Goal: Task Accomplishment & Management: Complete application form

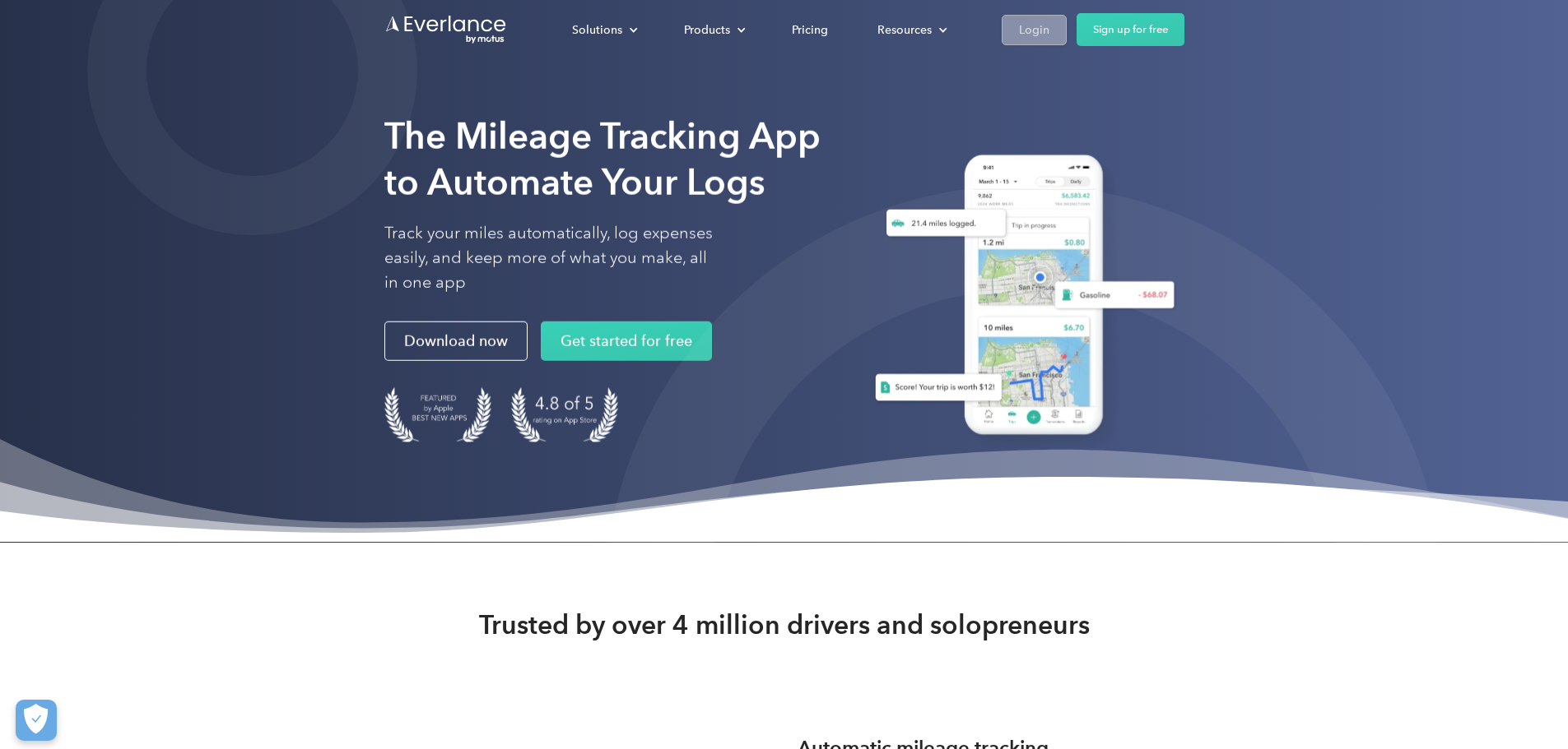
click at [1049, 28] on div "Login" at bounding box center [1034, 30] width 31 height 21
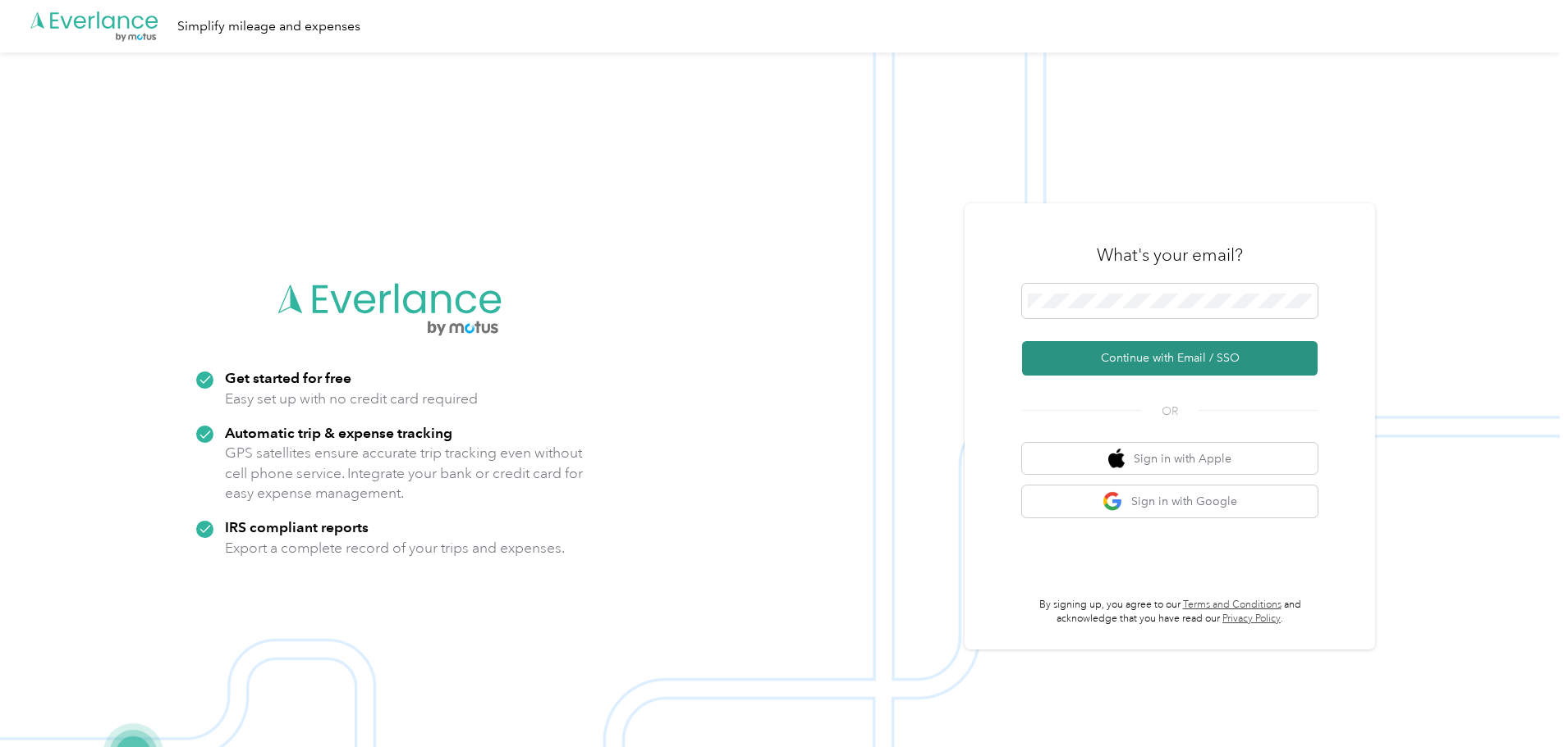
click at [1157, 360] on button "Continue with Email / SSO" at bounding box center [1170, 359] width 295 height 35
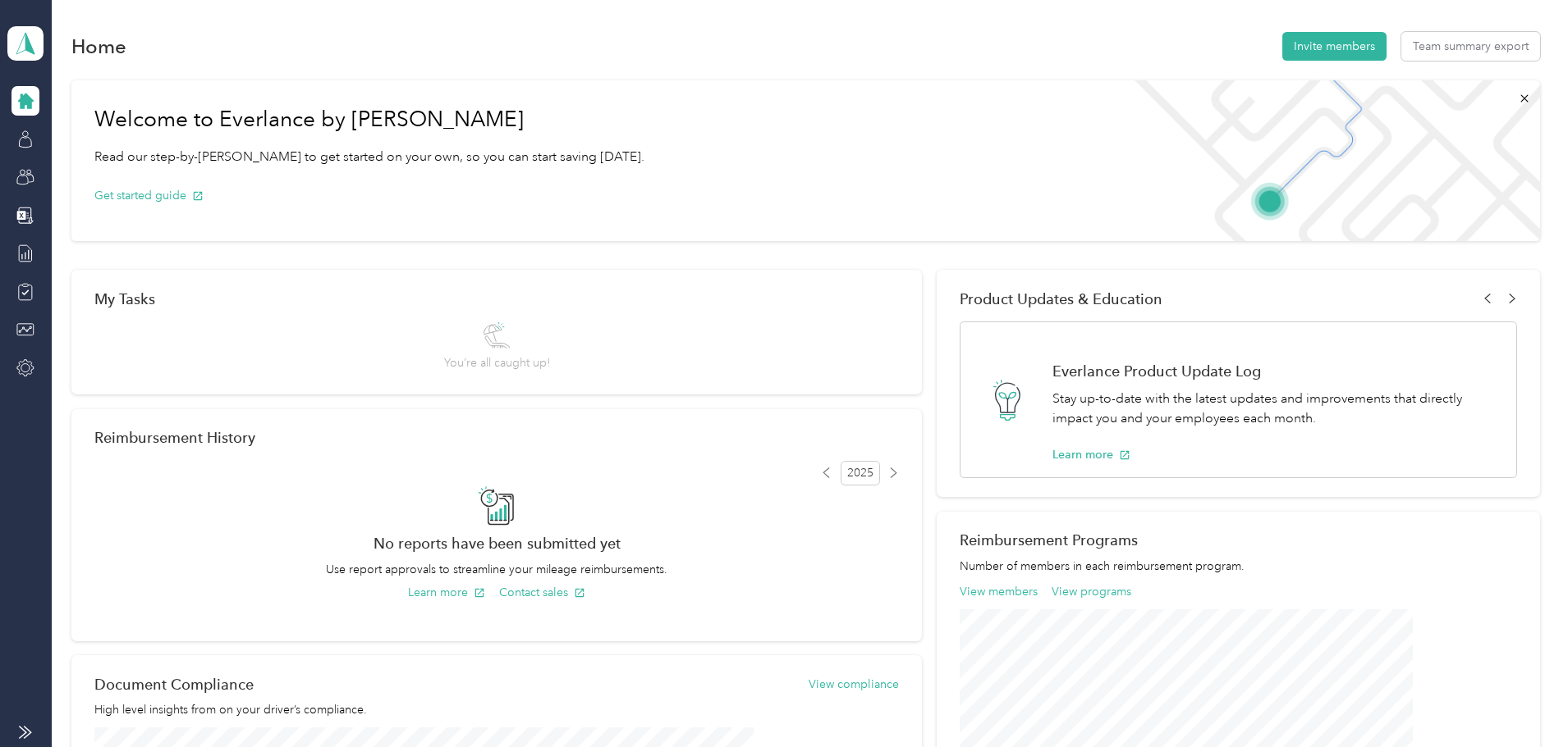
click at [28, 104] on icon at bounding box center [26, 101] width 16 height 16
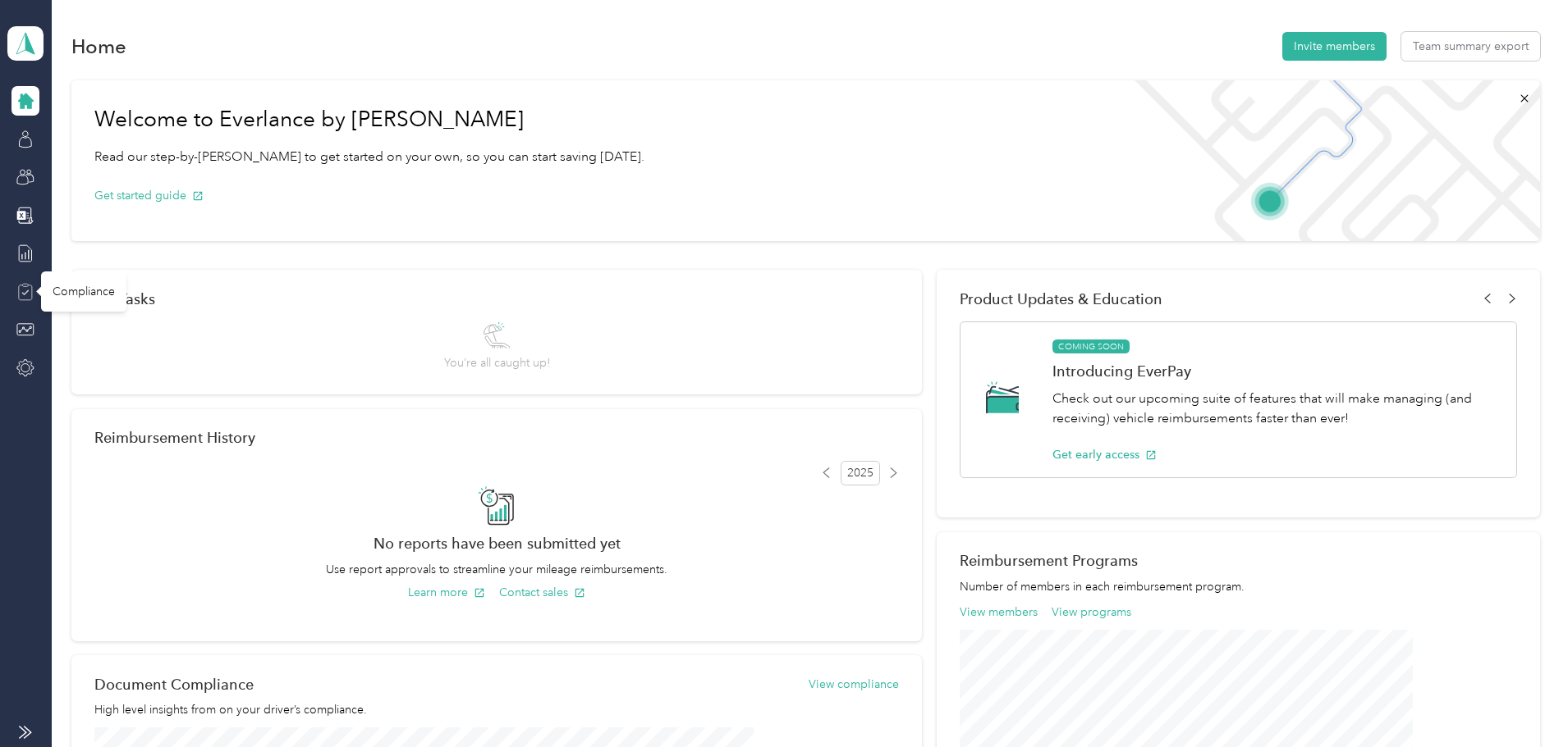
click at [22, 288] on icon at bounding box center [26, 292] width 18 height 18
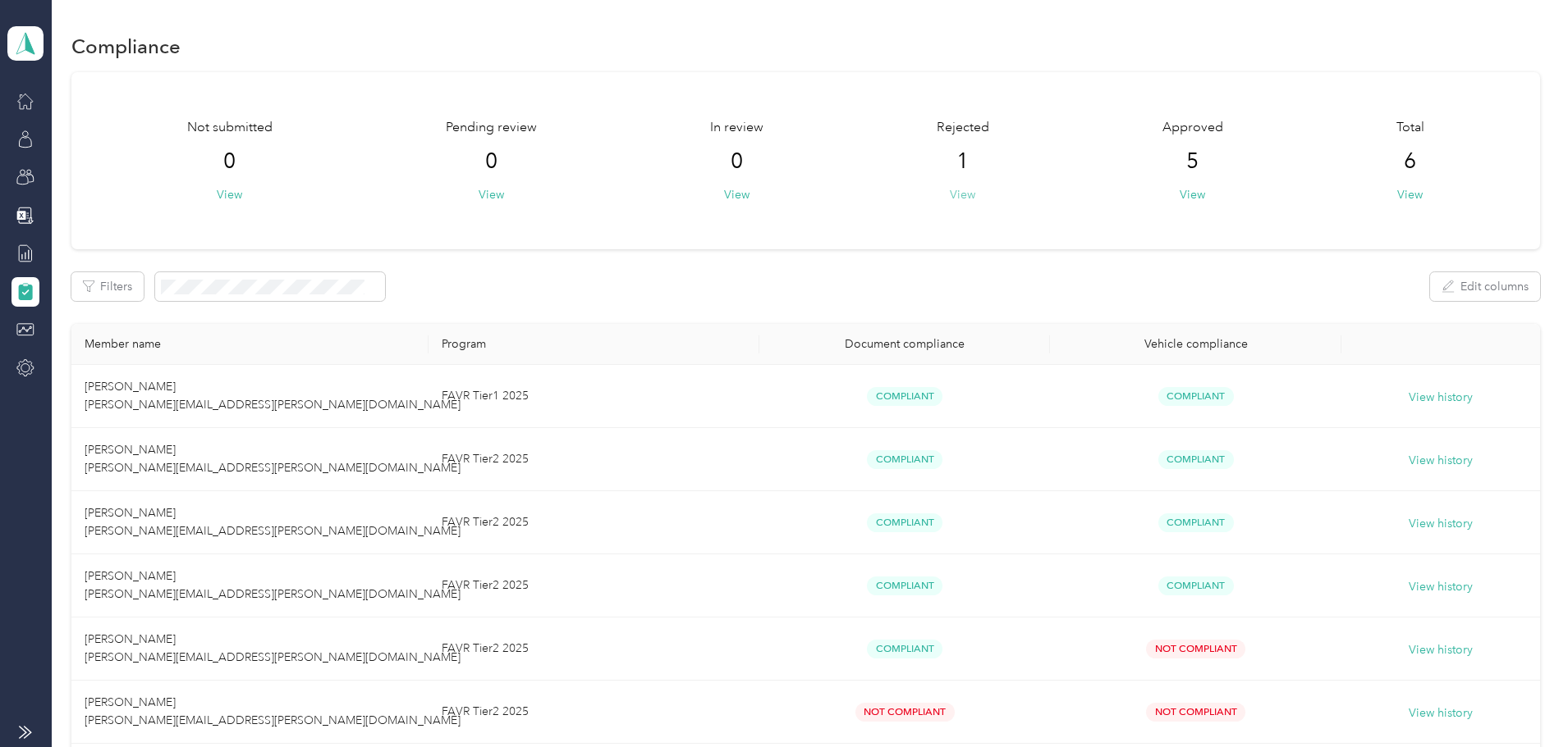
click at [950, 194] on button "View" at bounding box center [962, 195] width 26 height 17
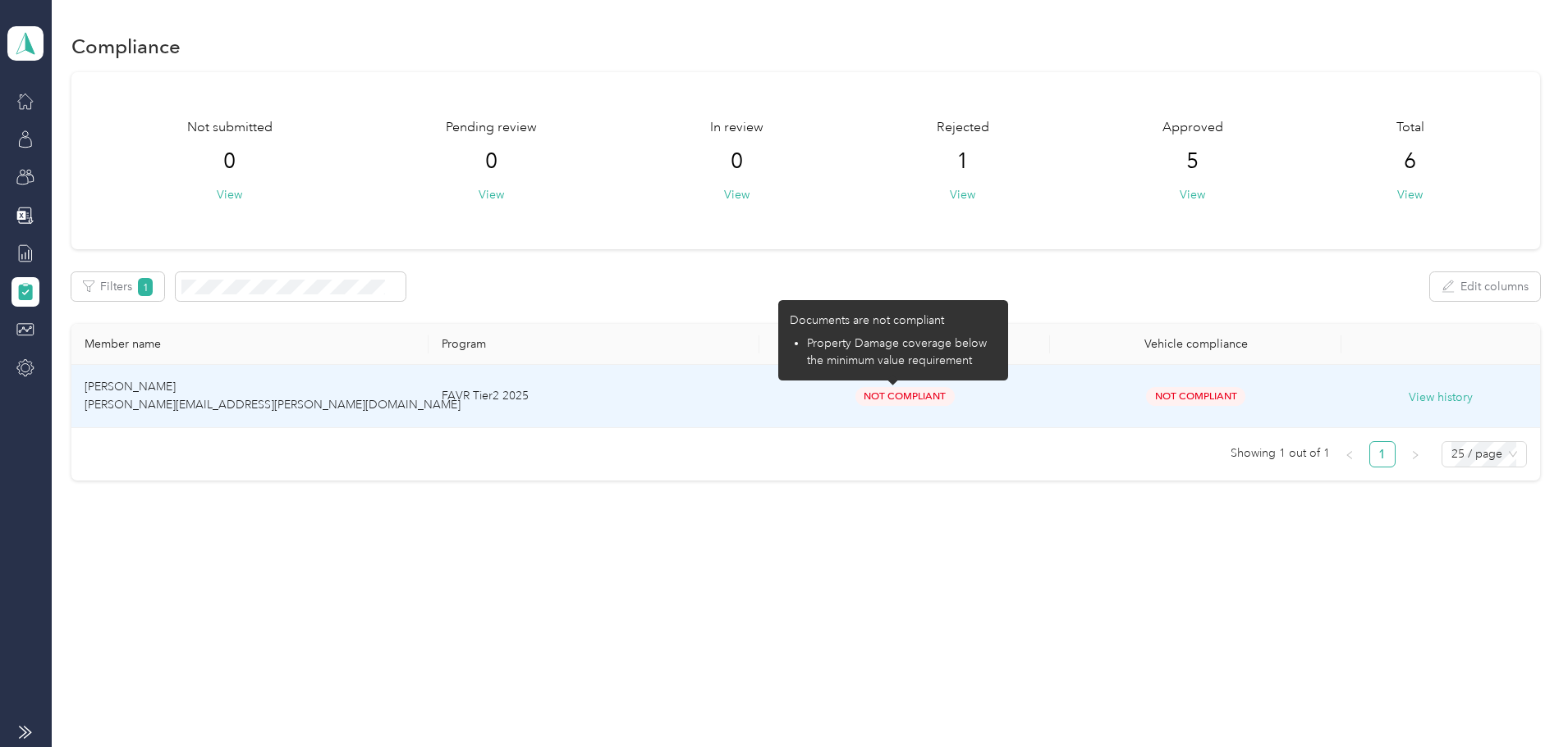
click at [885, 395] on span "Not Compliant" at bounding box center [905, 396] width 100 height 19
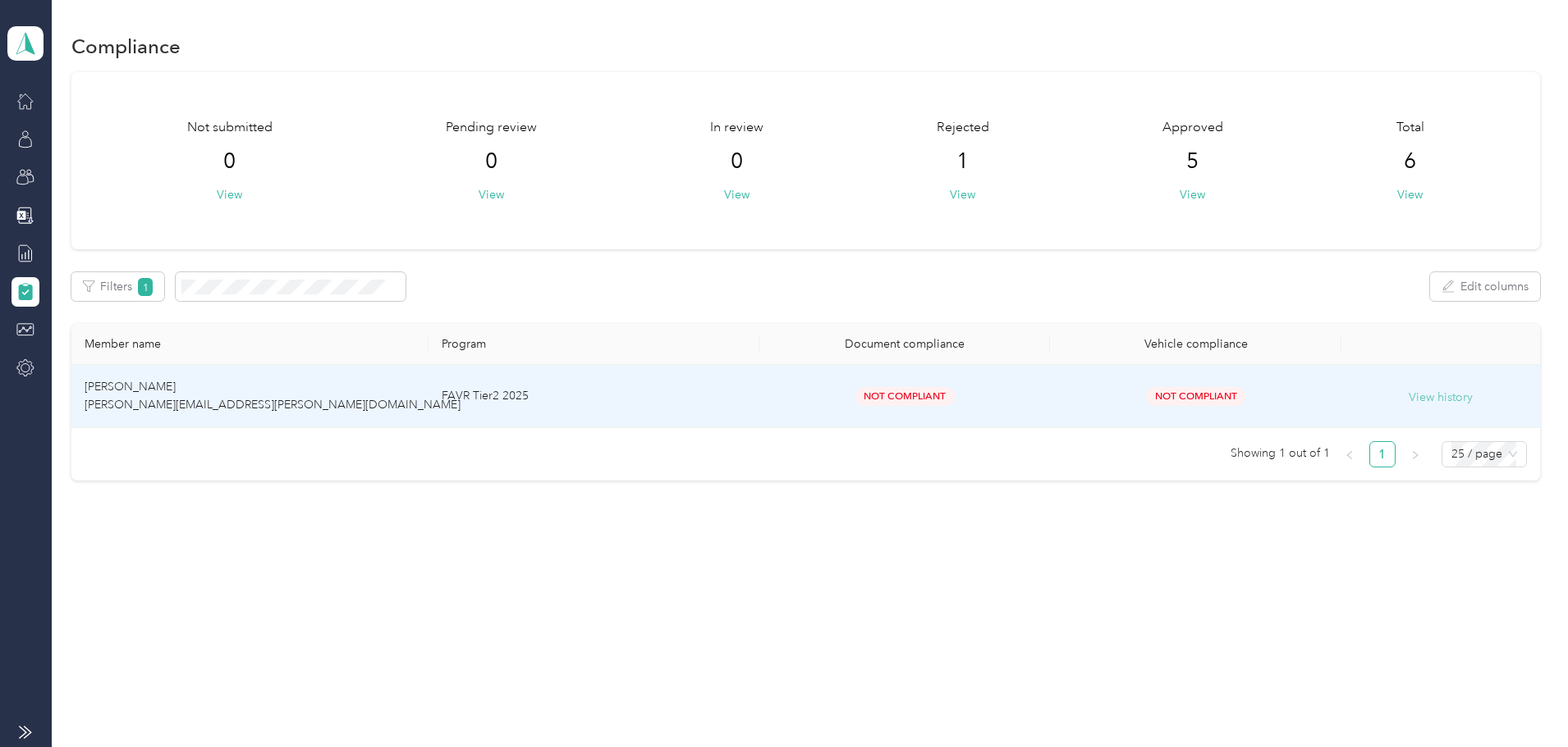
click at [1409, 402] on button "View history" at bounding box center [1440, 398] width 64 height 18
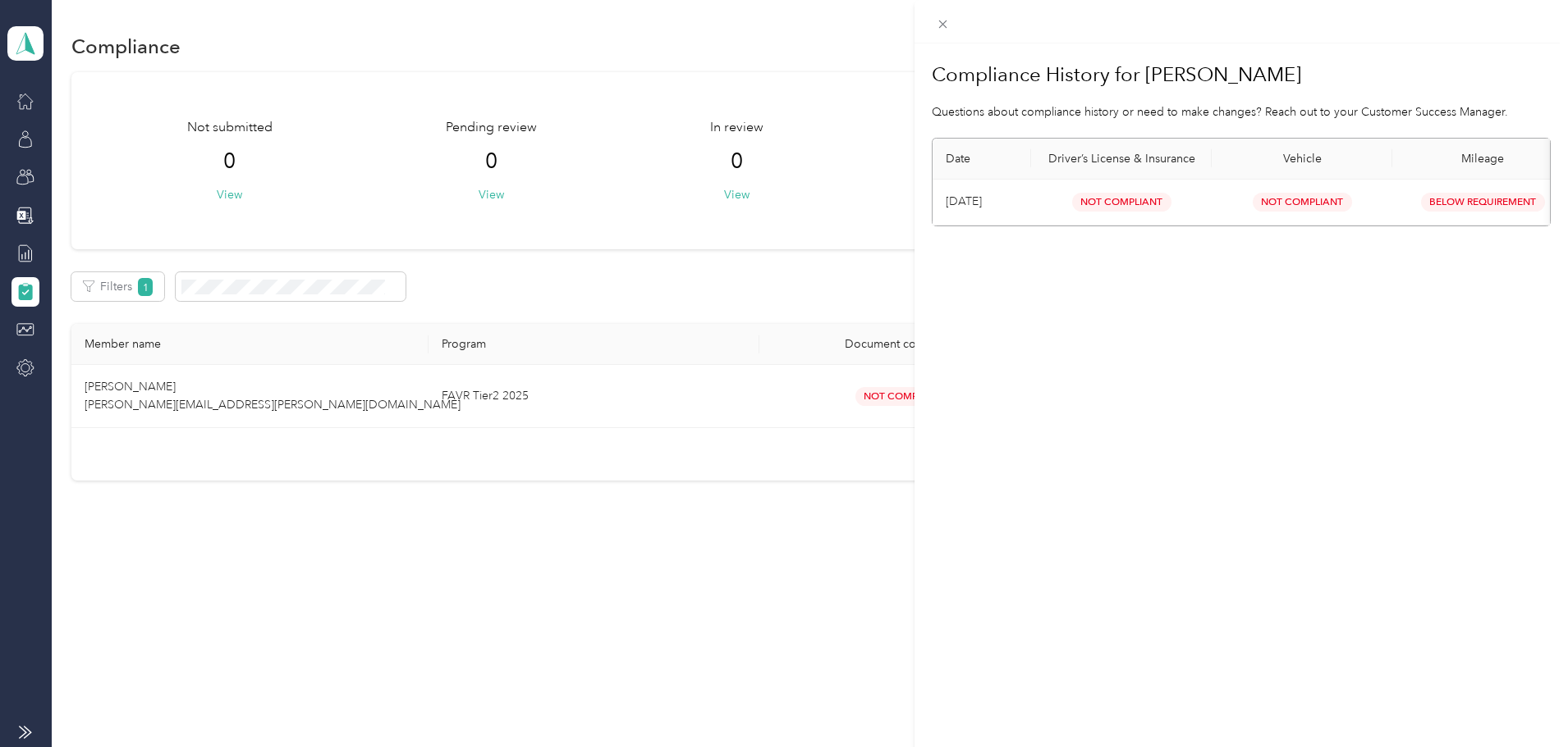
scroll to position [0, 36]
click at [26, 367] on div "Compliance History for Arturo Apodaca Questions about compliance history or nee…" at bounding box center [784, 373] width 1568 height 747
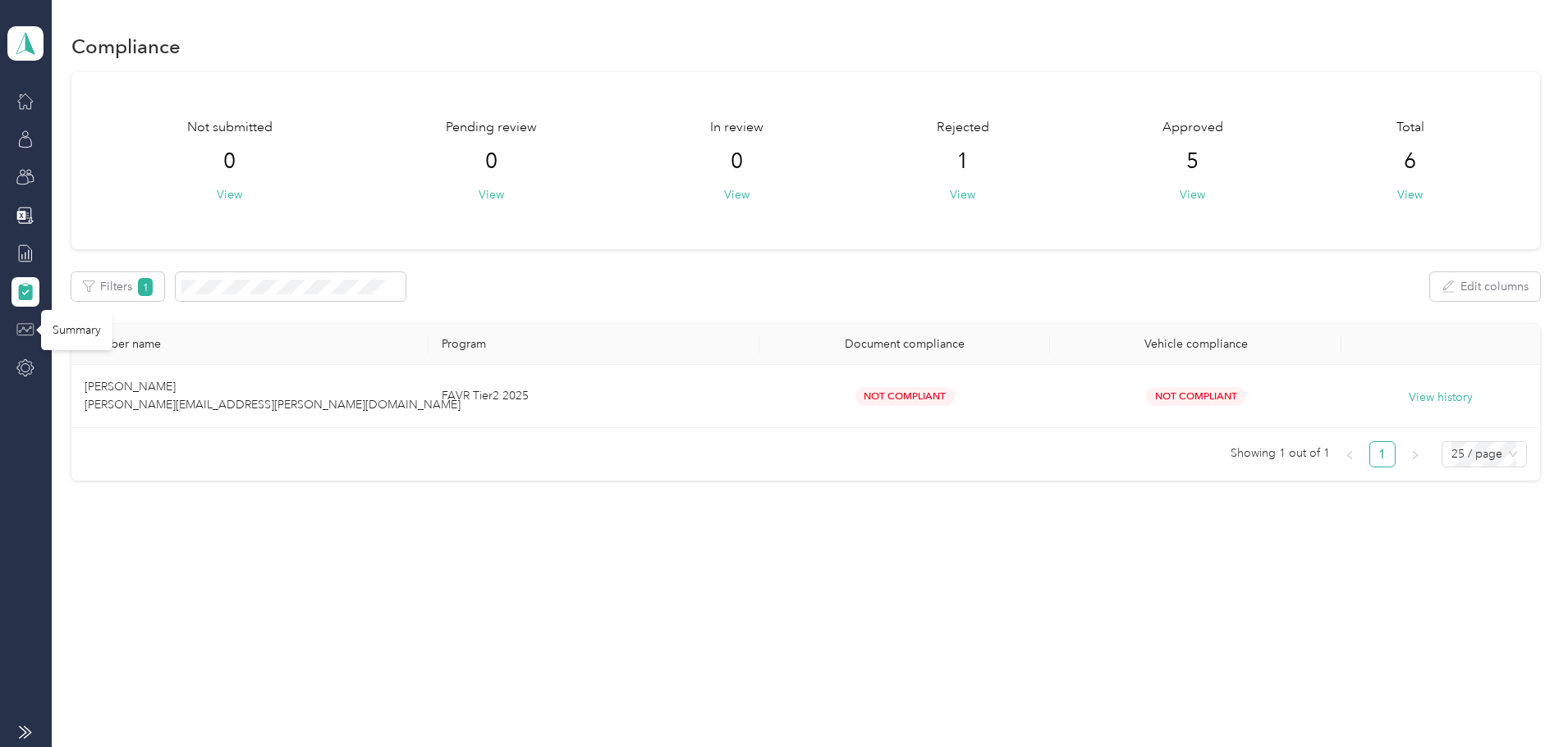
click at [24, 329] on icon at bounding box center [26, 330] width 13 height 7
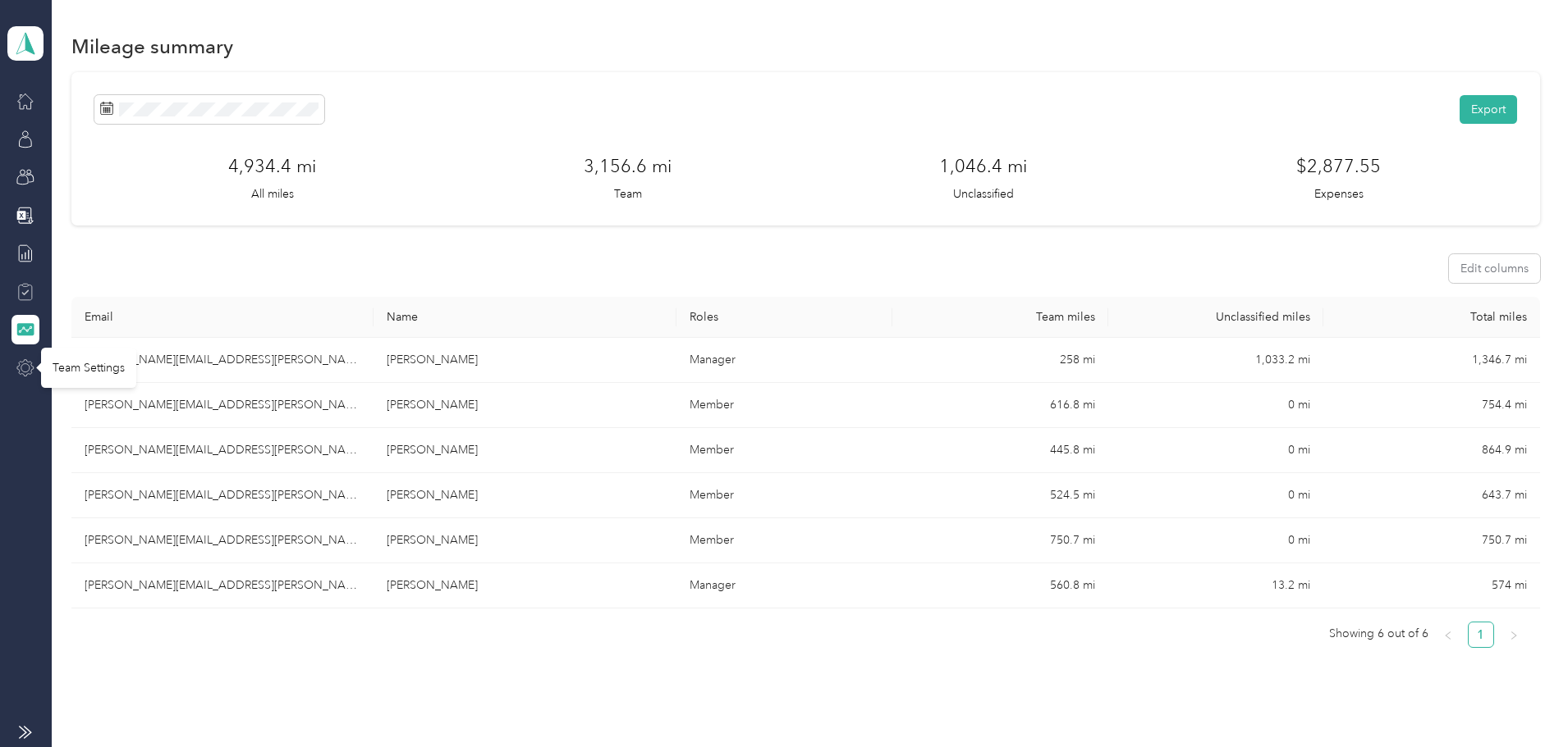
click at [21, 373] on icon at bounding box center [26, 368] width 18 height 18
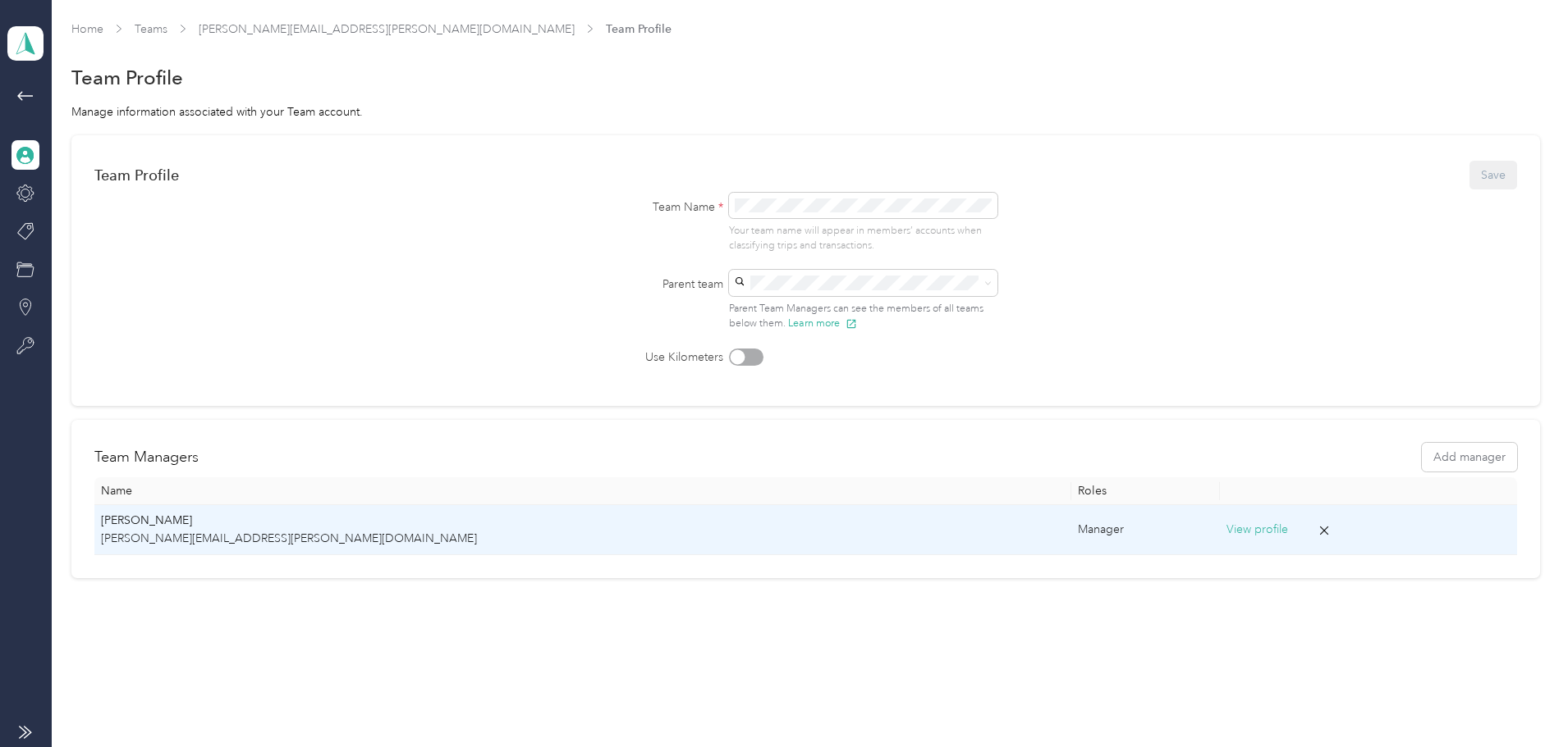
click at [1226, 536] on button "View profile" at bounding box center [1257, 530] width 61 height 18
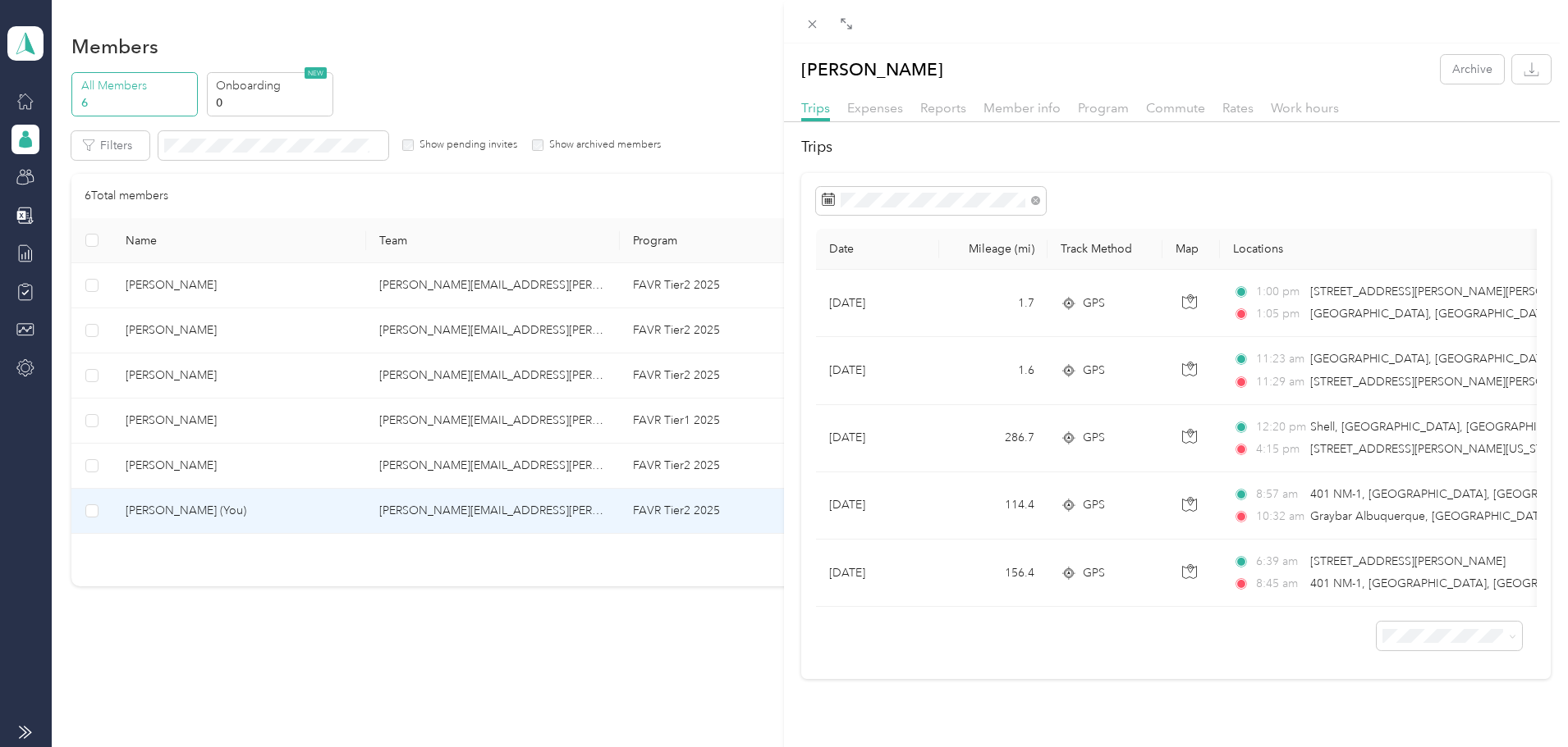
click at [28, 102] on div "Arturo Apodaca Archive Trips Expenses Reports Member info Program Commute Rates…" at bounding box center [784, 373] width 1568 height 747
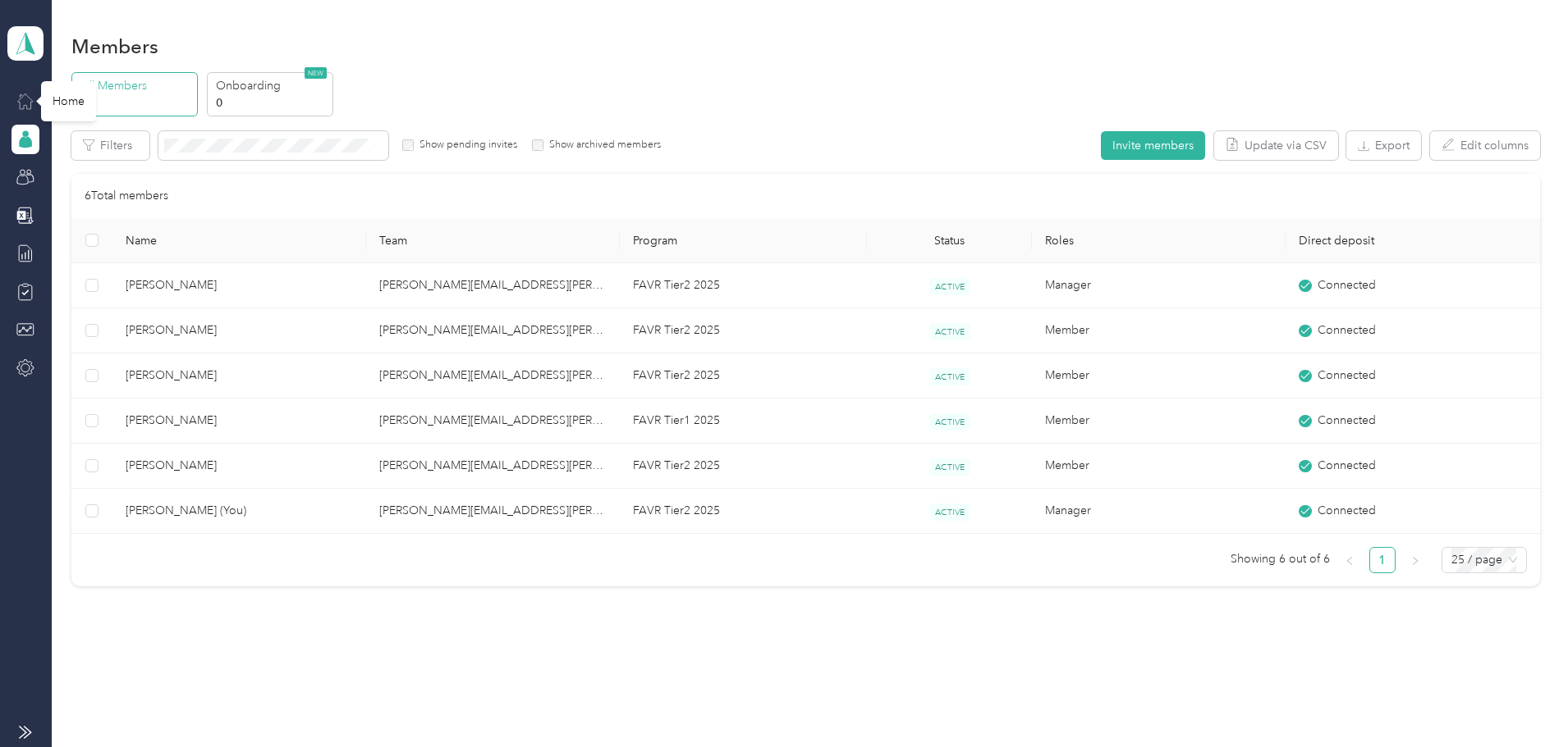
click at [28, 102] on icon at bounding box center [26, 101] width 18 height 18
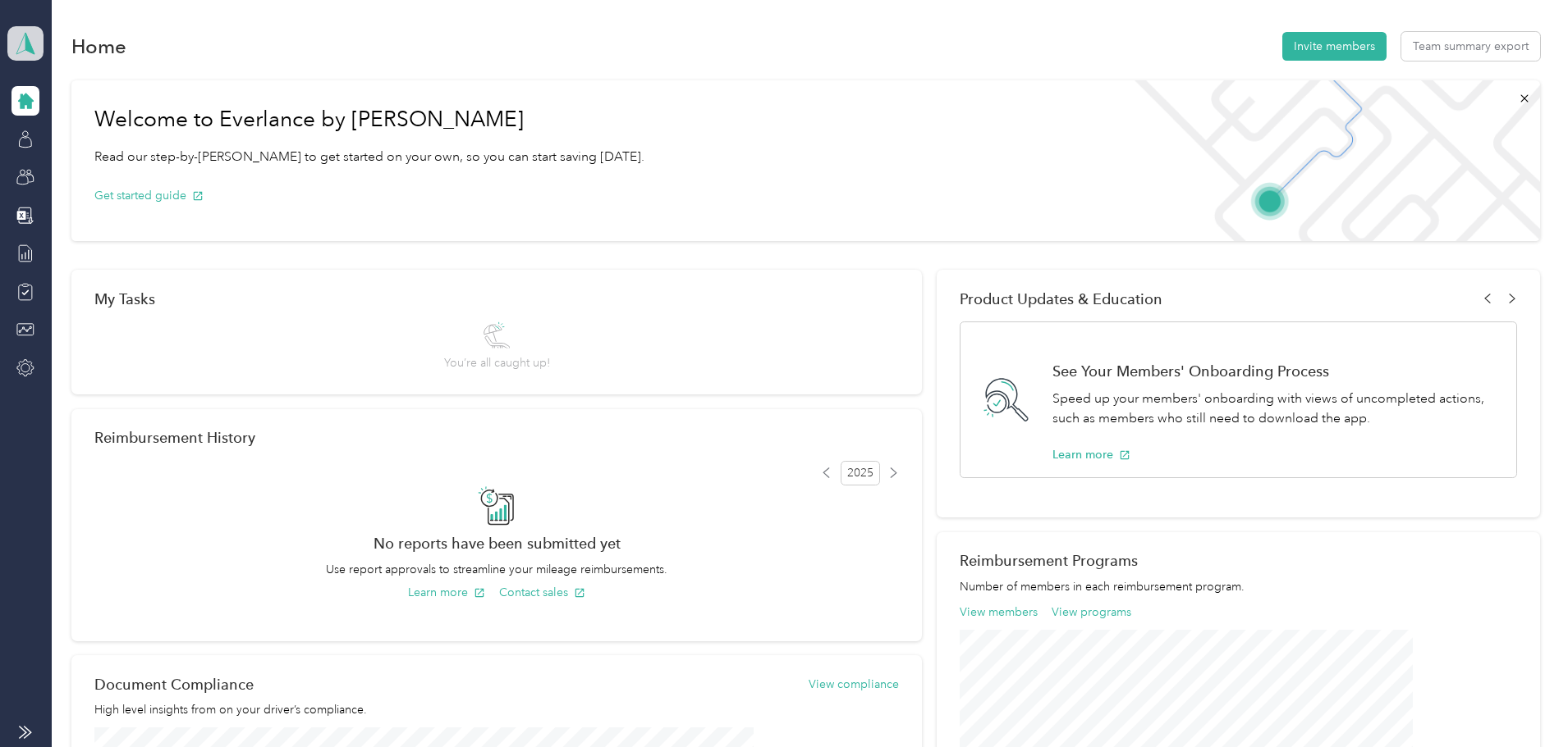
click at [23, 44] on icon at bounding box center [26, 44] width 25 height 23
click at [72, 168] on div "Personal dashboard" at bounding box center [74, 168] width 104 height 17
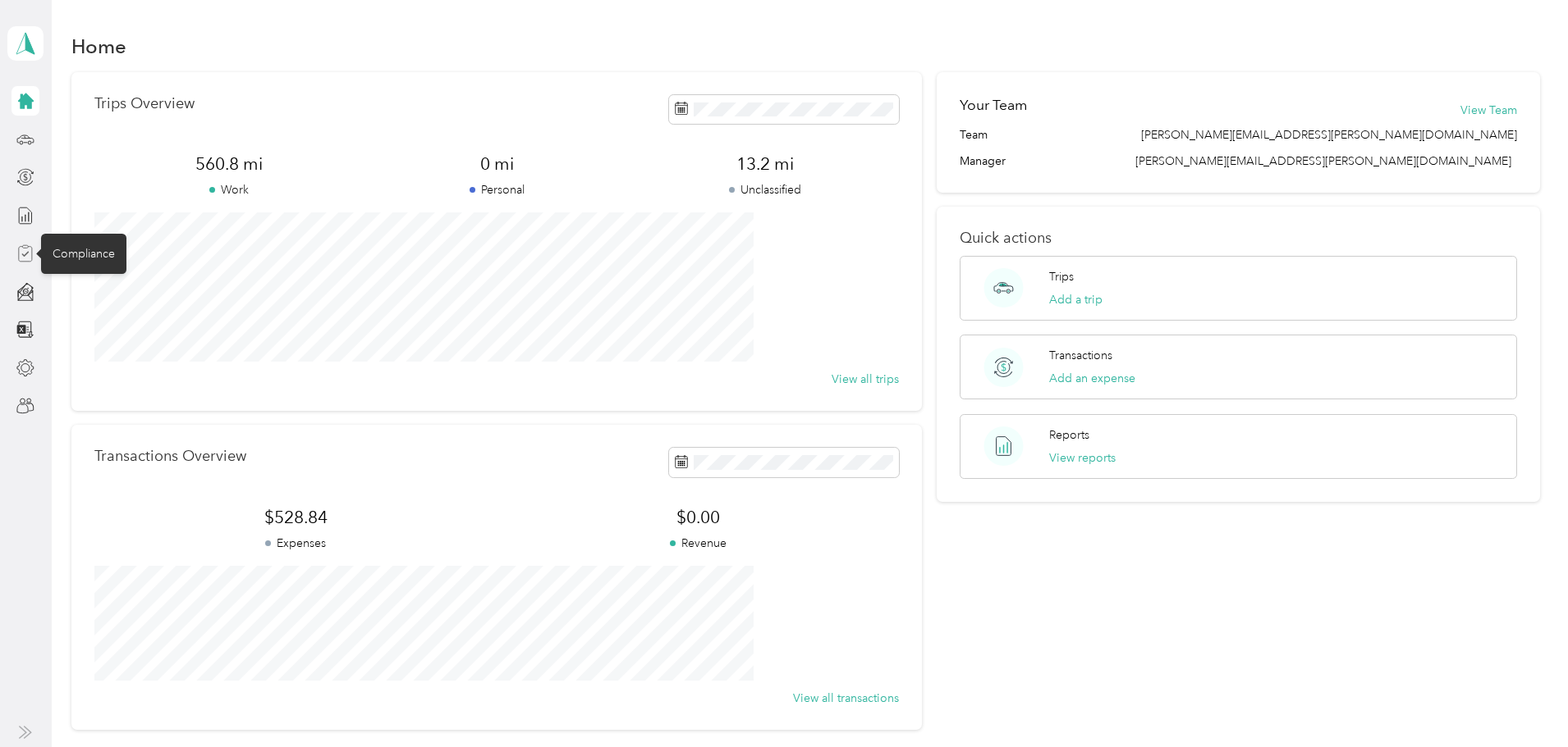
click at [32, 253] on icon at bounding box center [26, 255] width 13 height 15
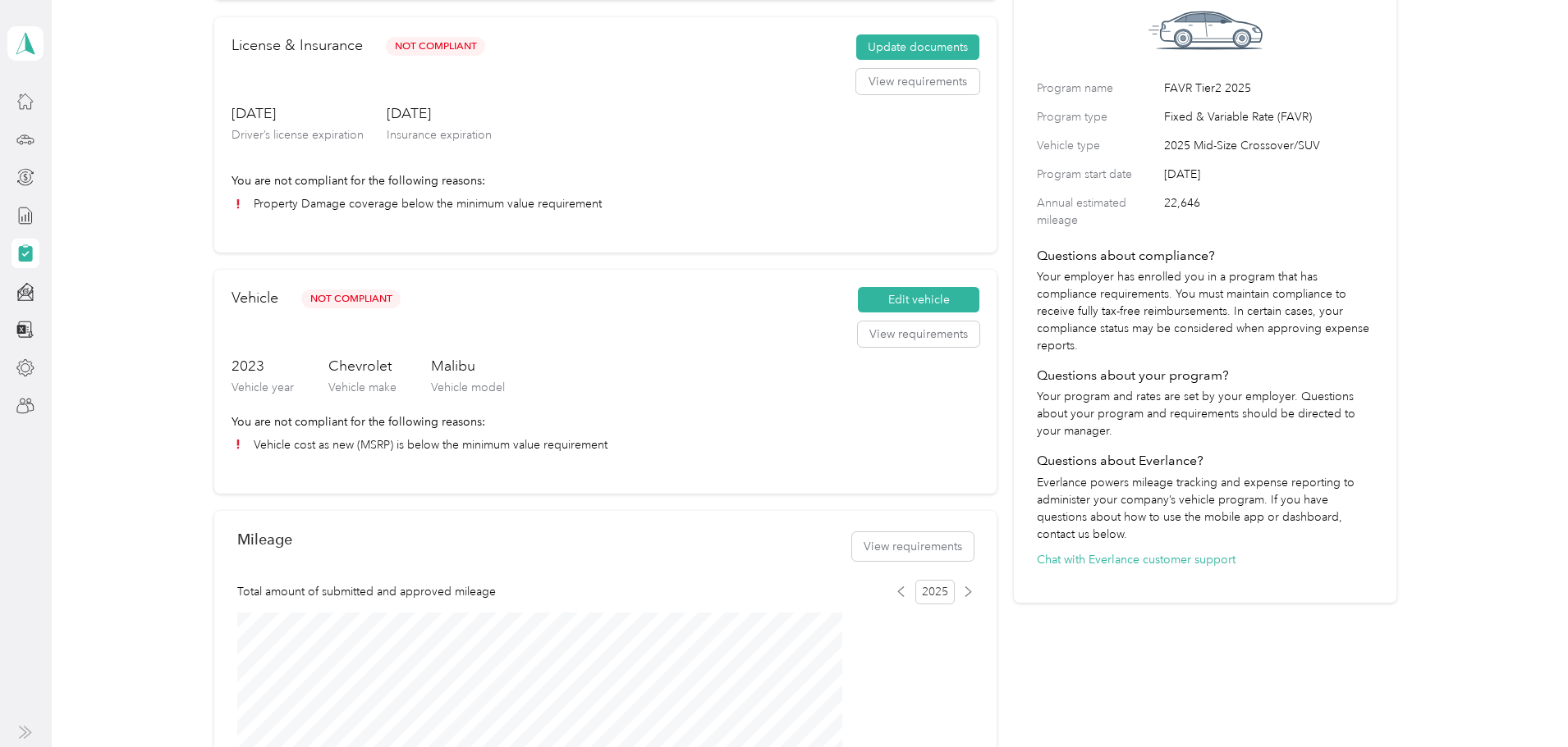
scroll to position [164, 0]
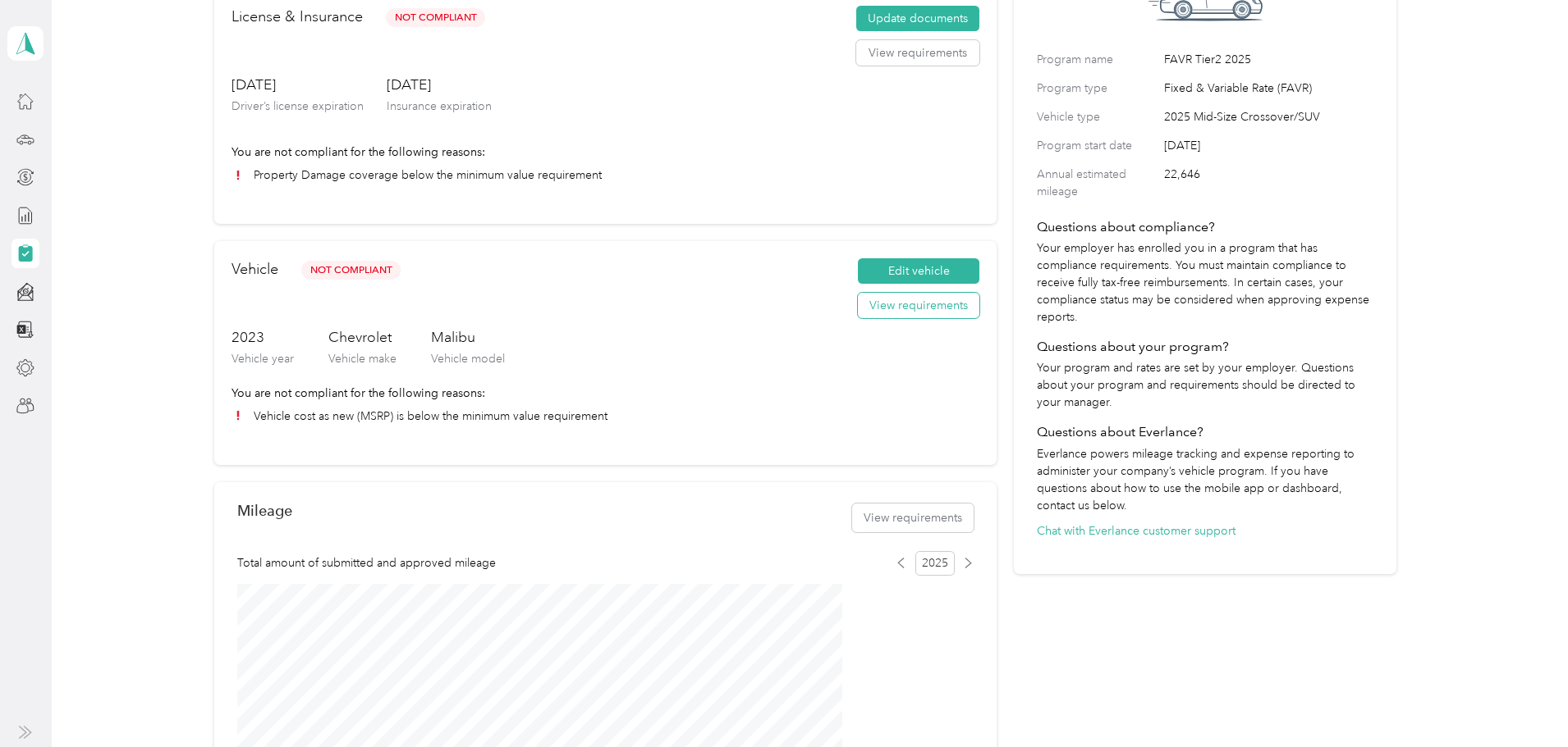
click at [882, 319] on button "View requirements" at bounding box center [918, 306] width 121 height 27
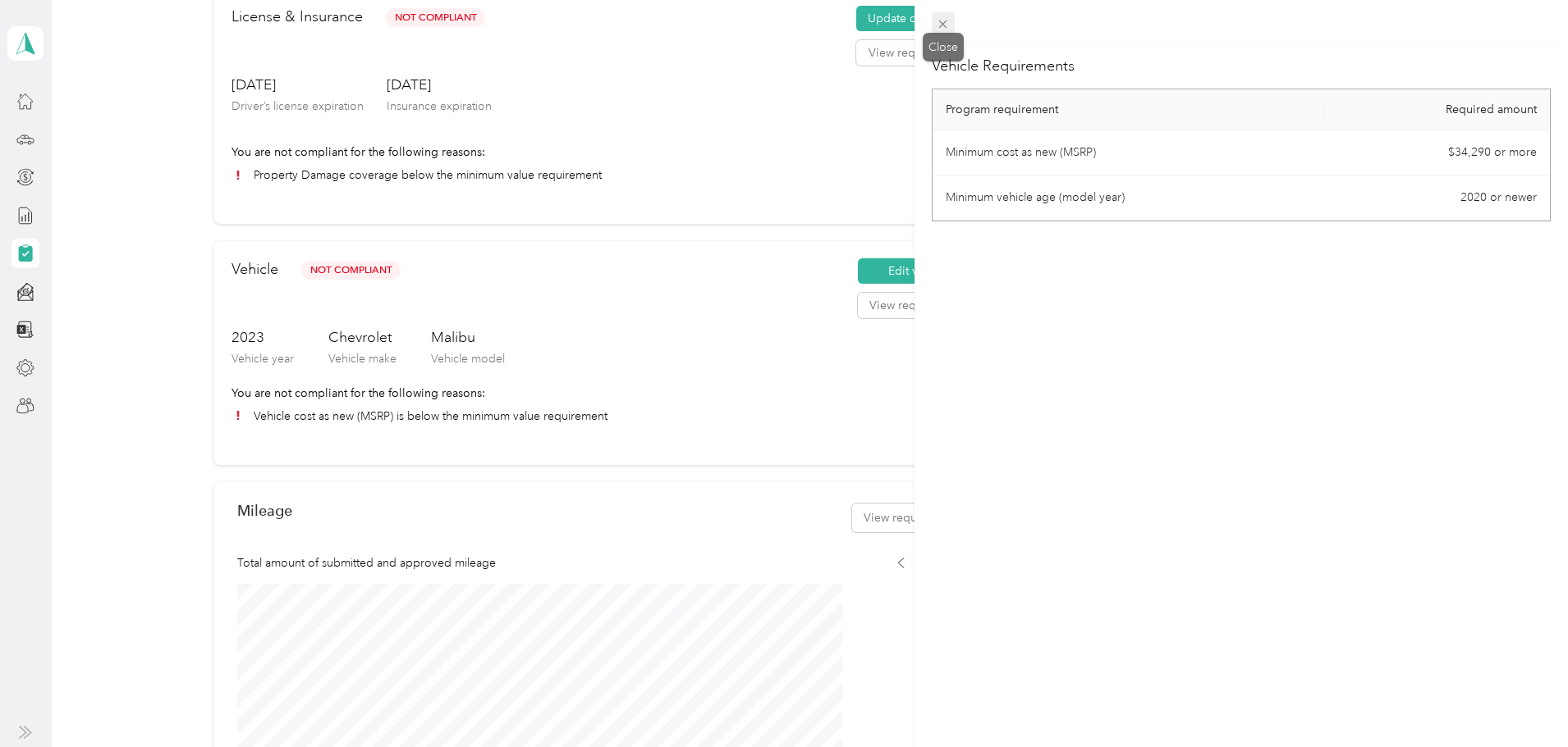
click at [941, 27] on icon at bounding box center [943, 25] width 8 height 8
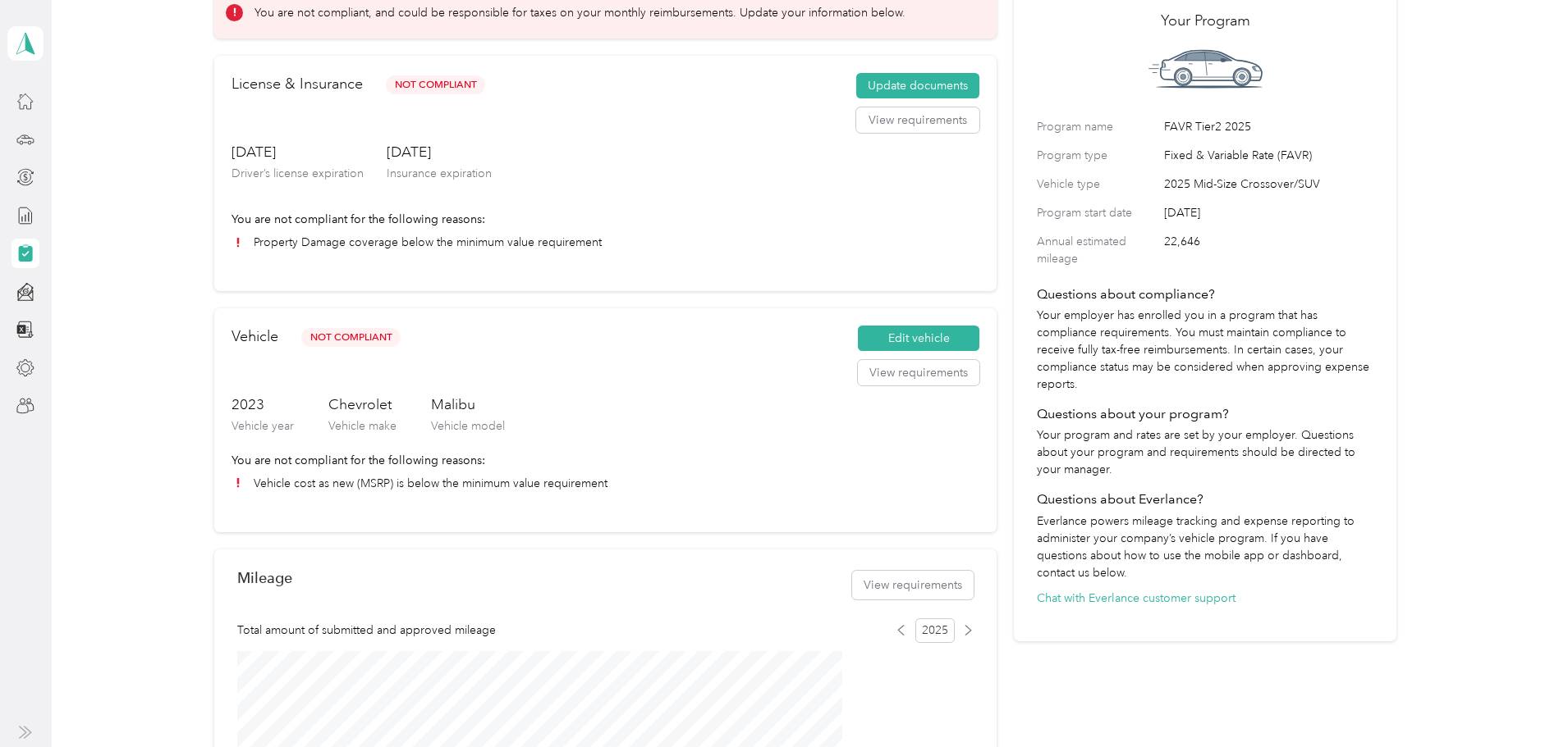
scroll to position [82, 0]
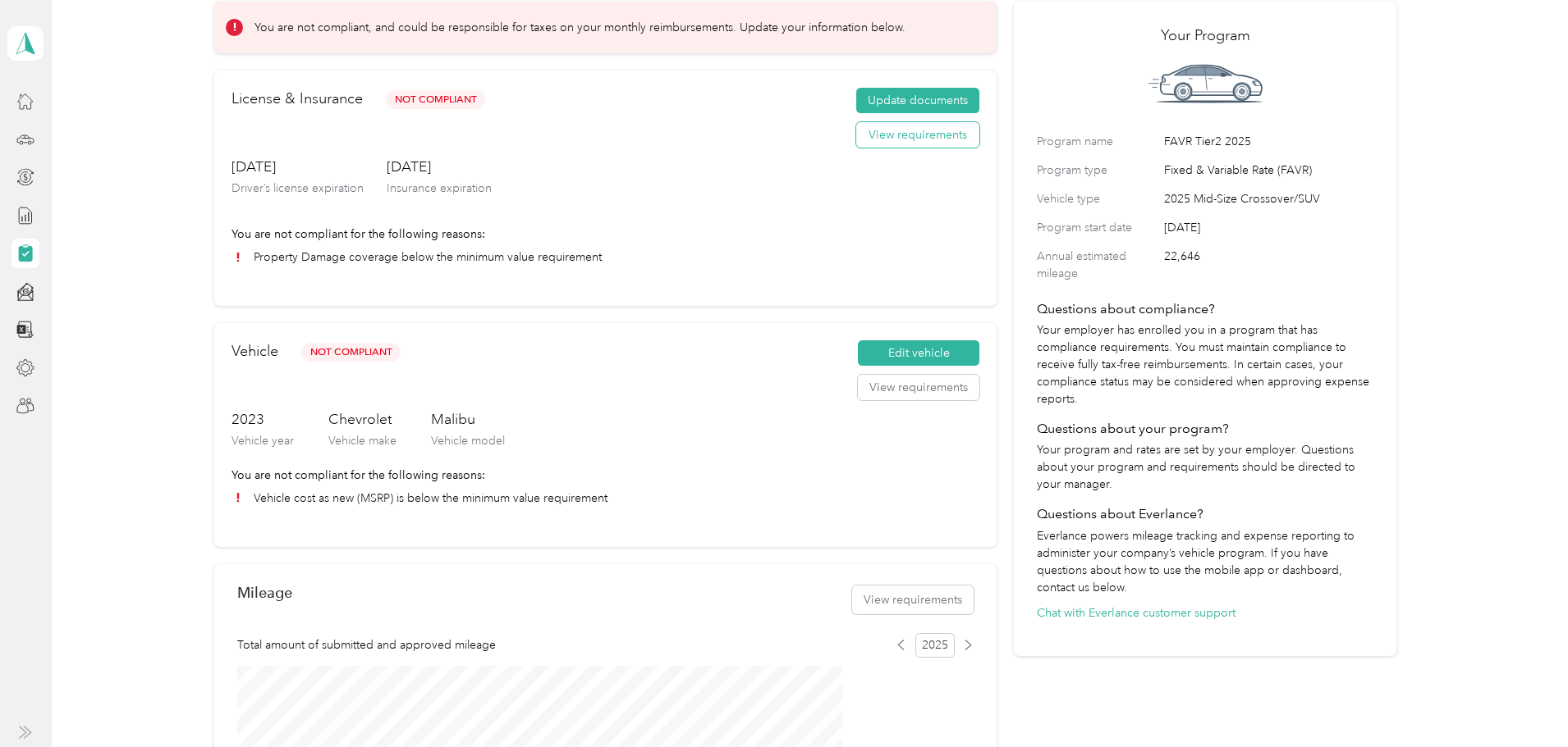
click at [890, 148] on button "View requirements" at bounding box center [918, 135] width 123 height 27
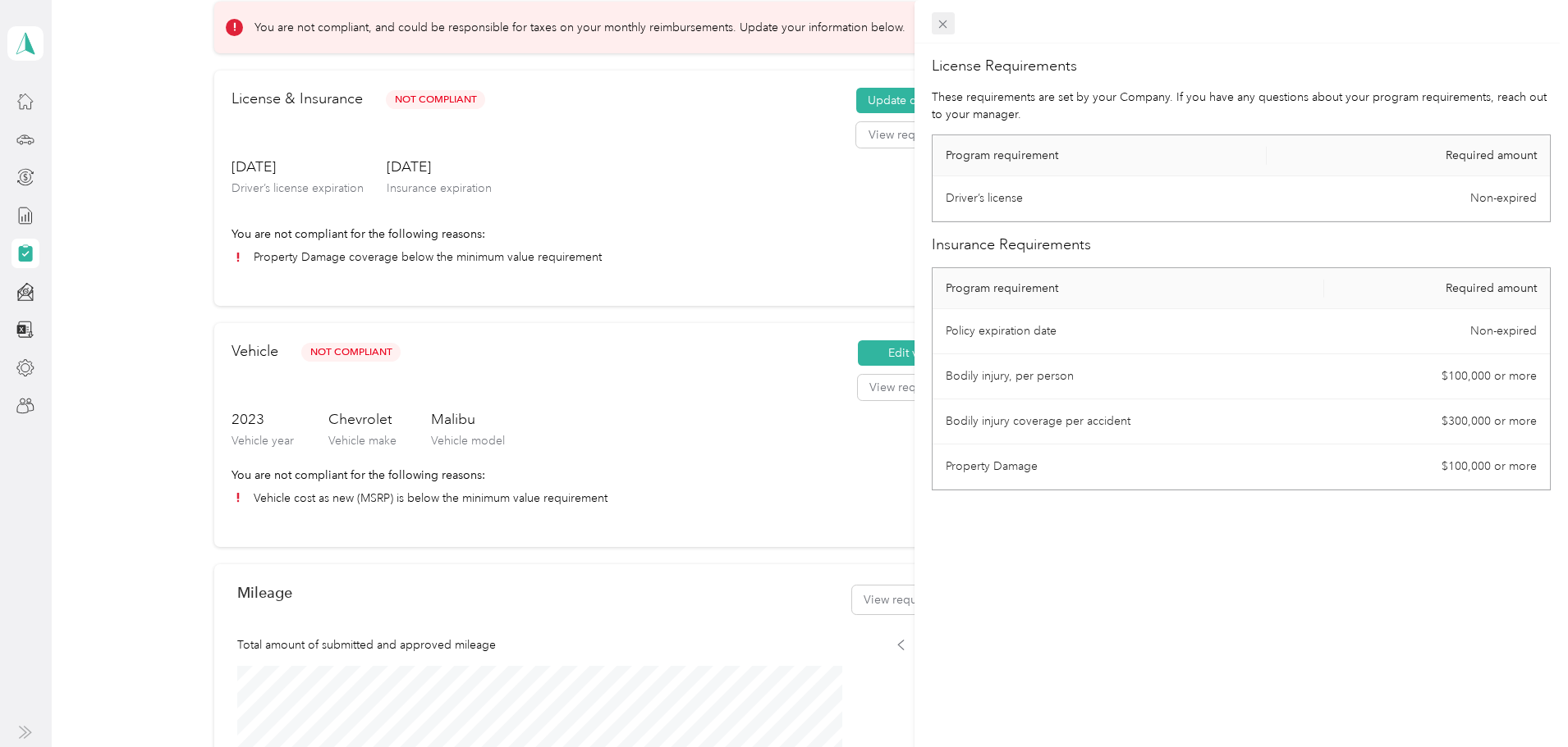
click at [942, 22] on icon at bounding box center [943, 25] width 8 height 8
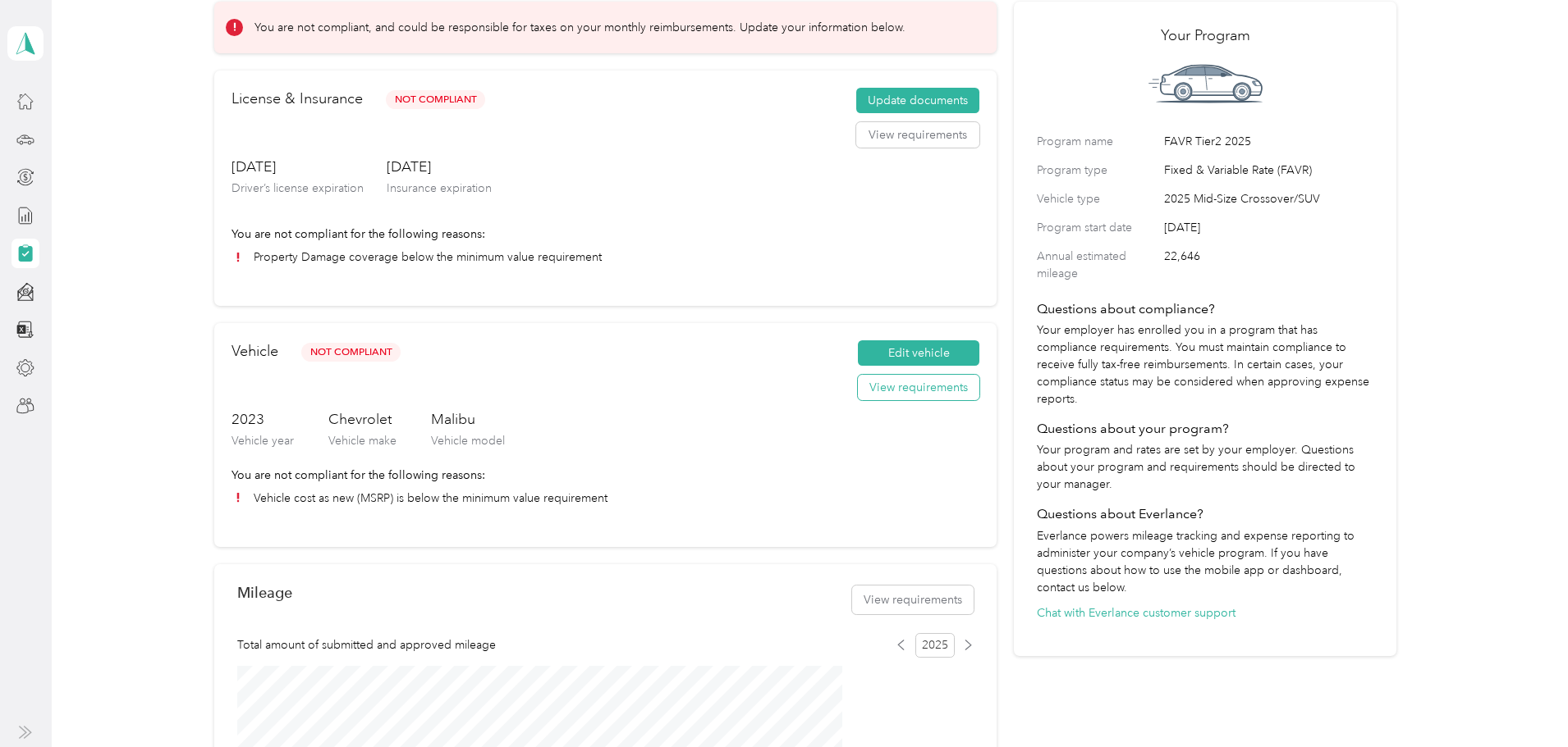
click at [889, 401] on button "View requirements" at bounding box center [918, 388] width 121 height 27
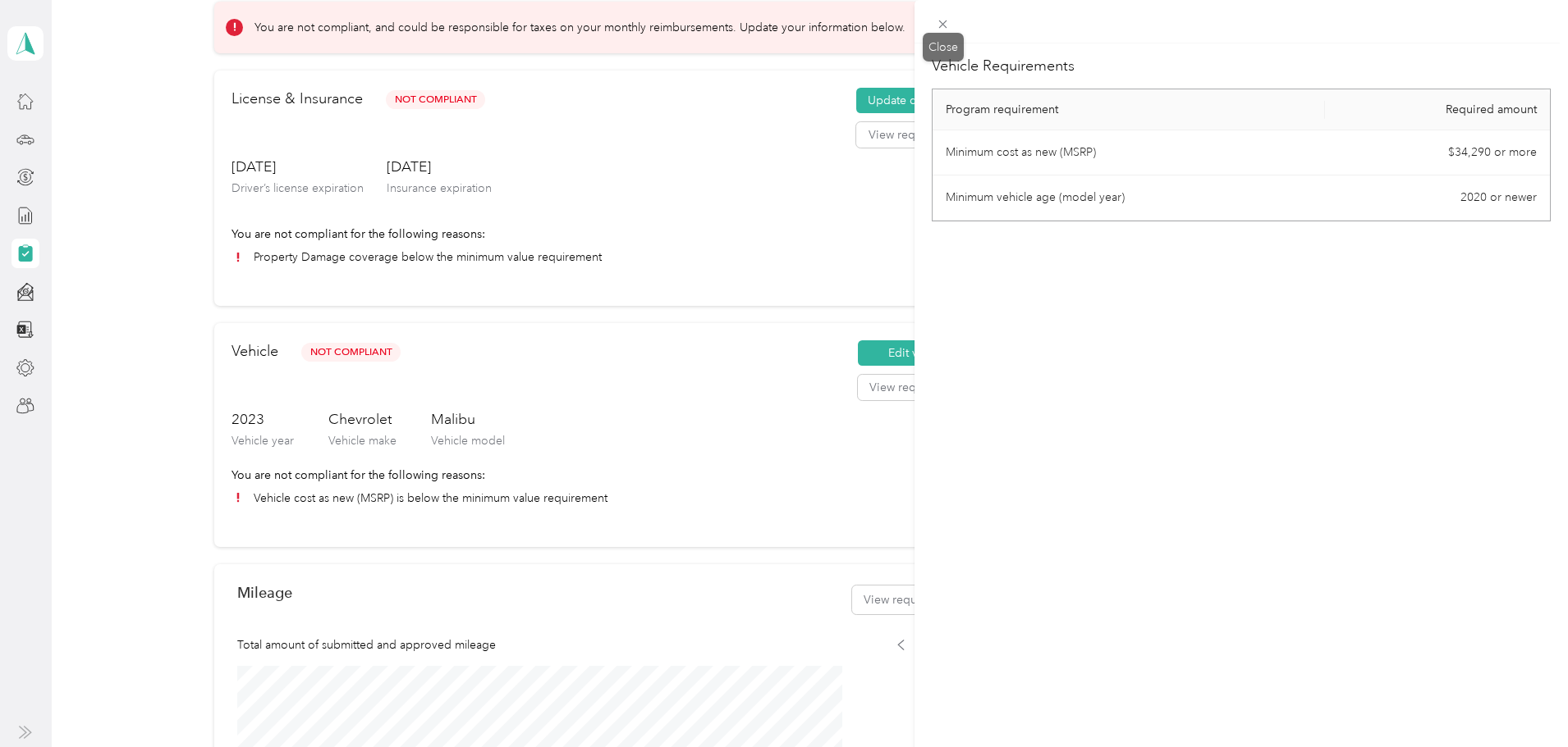
drag, startPoint x: 942, startPoint y: 22, endPoint x: 959, endPoint y: 90, distance: 70.1
click at [940, 21] on icon at bounding box center [943, 25] width 8 height 8
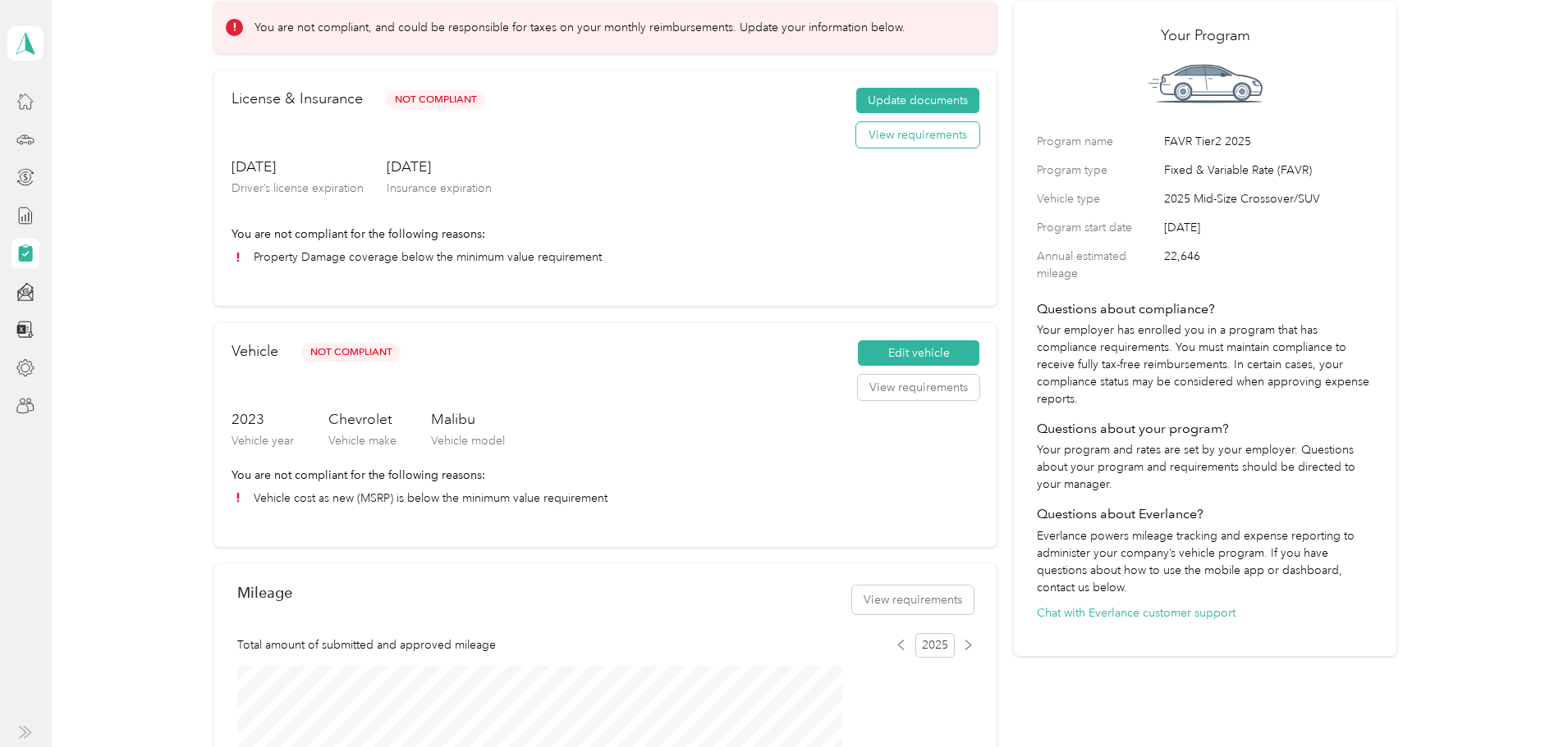
click at [897, 148] on button "View requirements" at bounding box center [918, 135] width 123 height 27
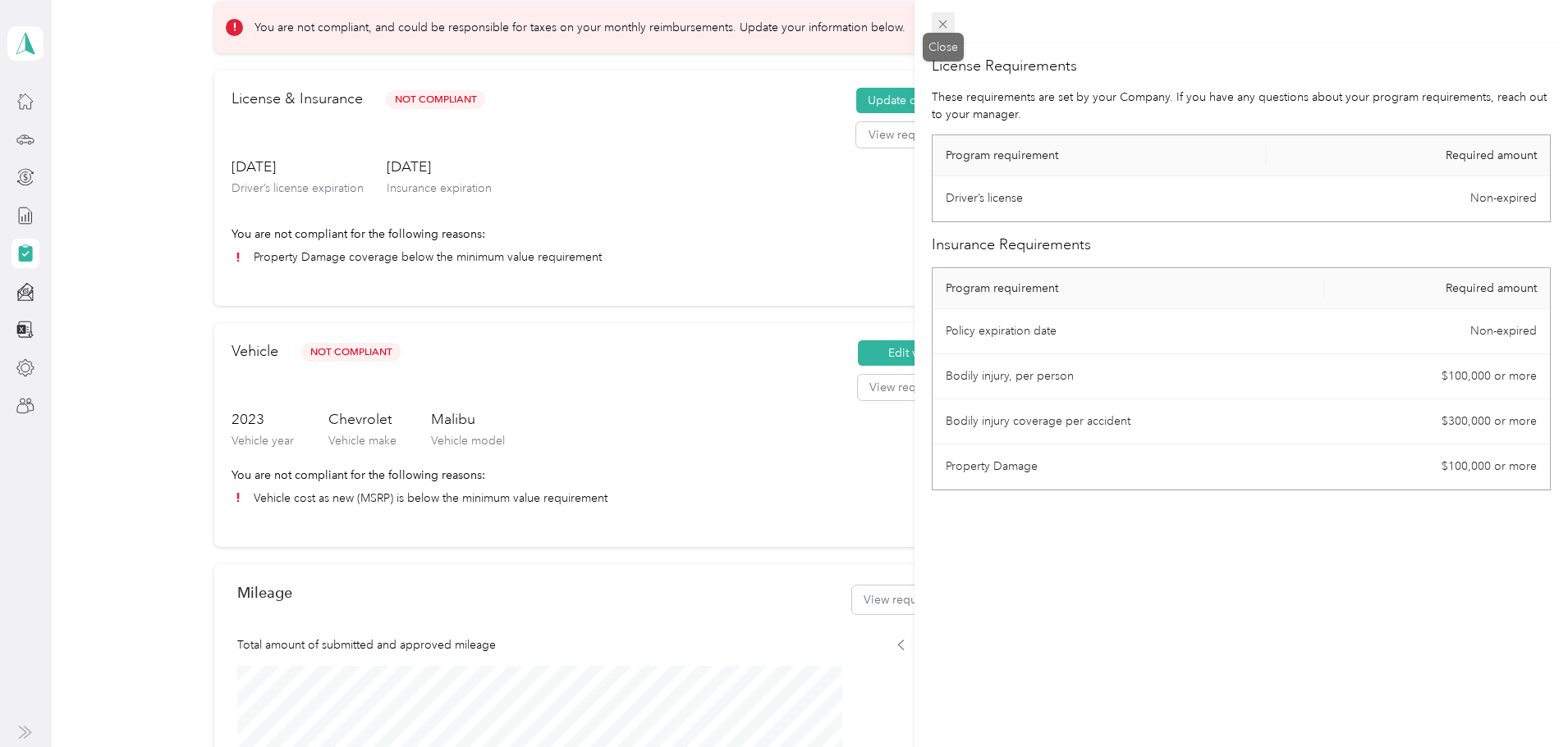
click at [944, 22] on icon at bounding box center [942, 24] width 14 height 14
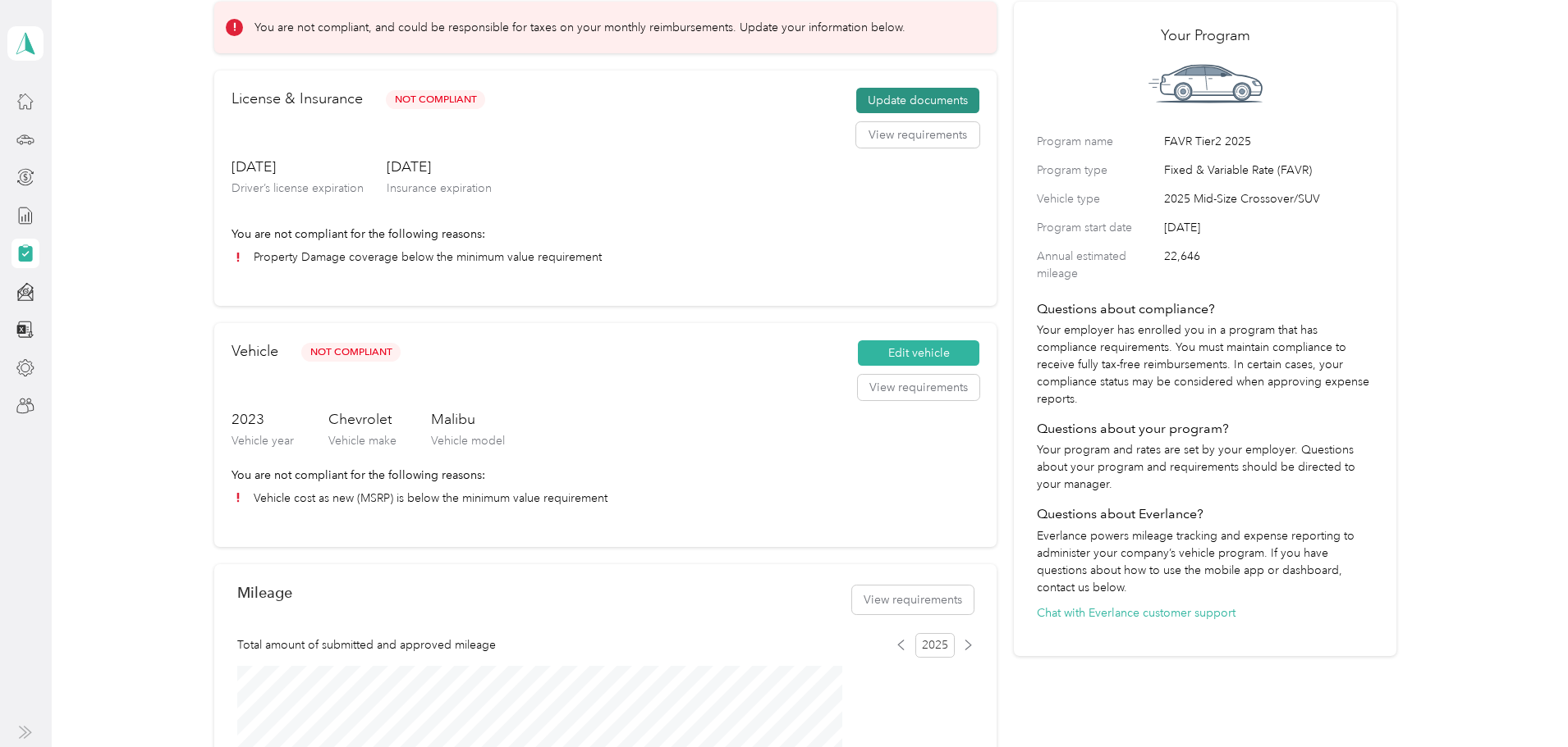
click at [891, 114] on button "Update documents" at bounding box center [918, 101] width 123 height 27
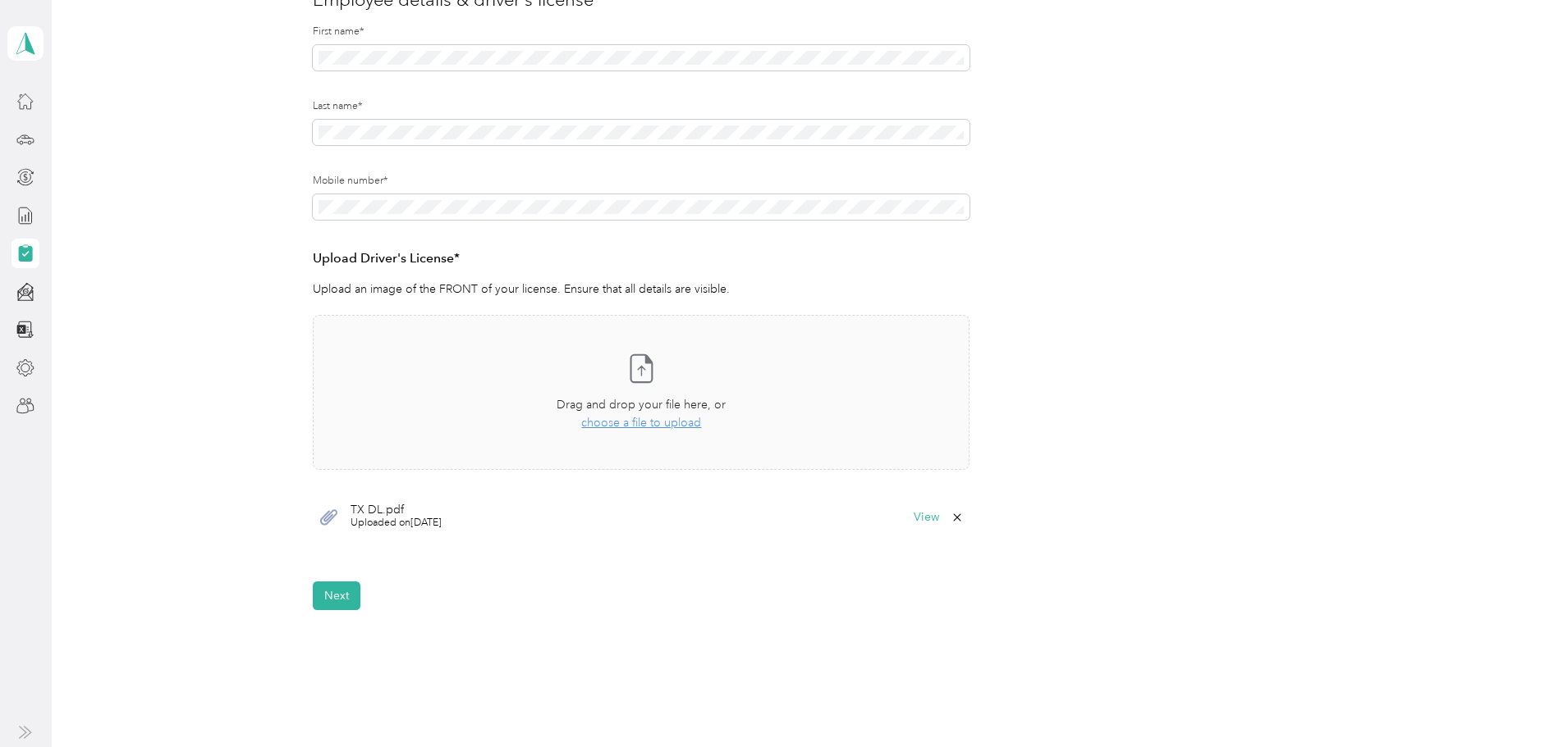
scroll to position [246, 0]
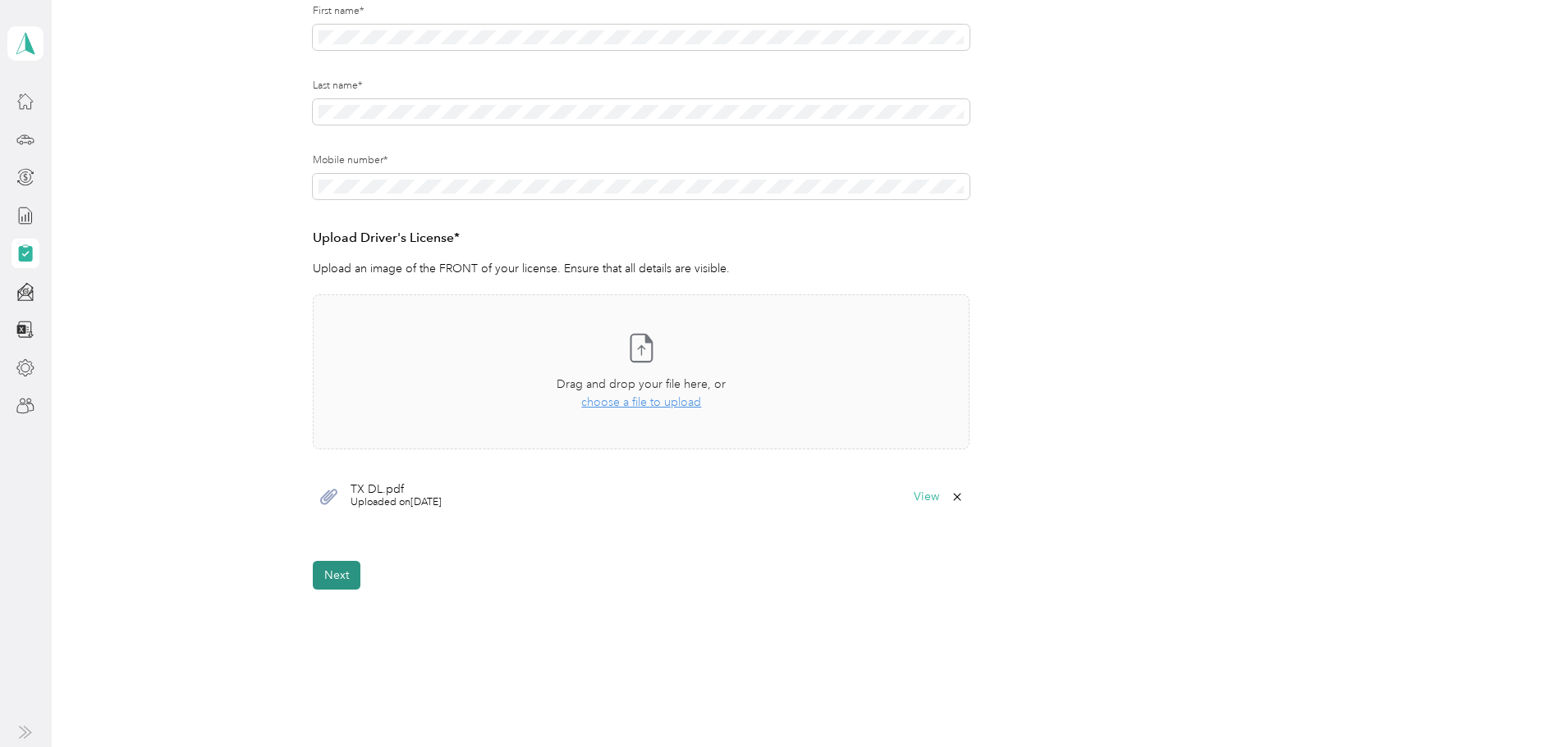
click at [338, 574] on button "Next" at bounding box center [336, 575] width 47 height 29
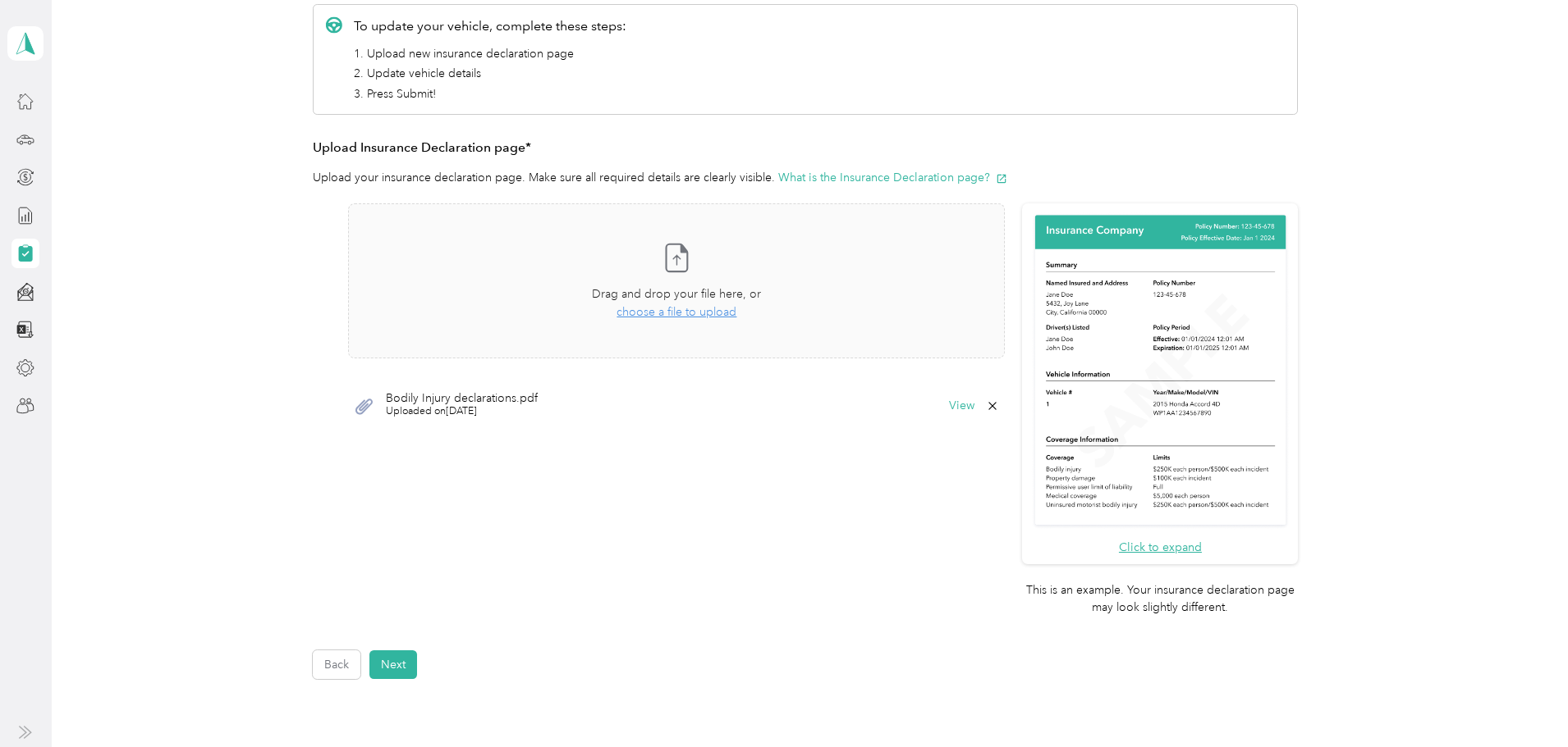
scroll to position [336, 0]
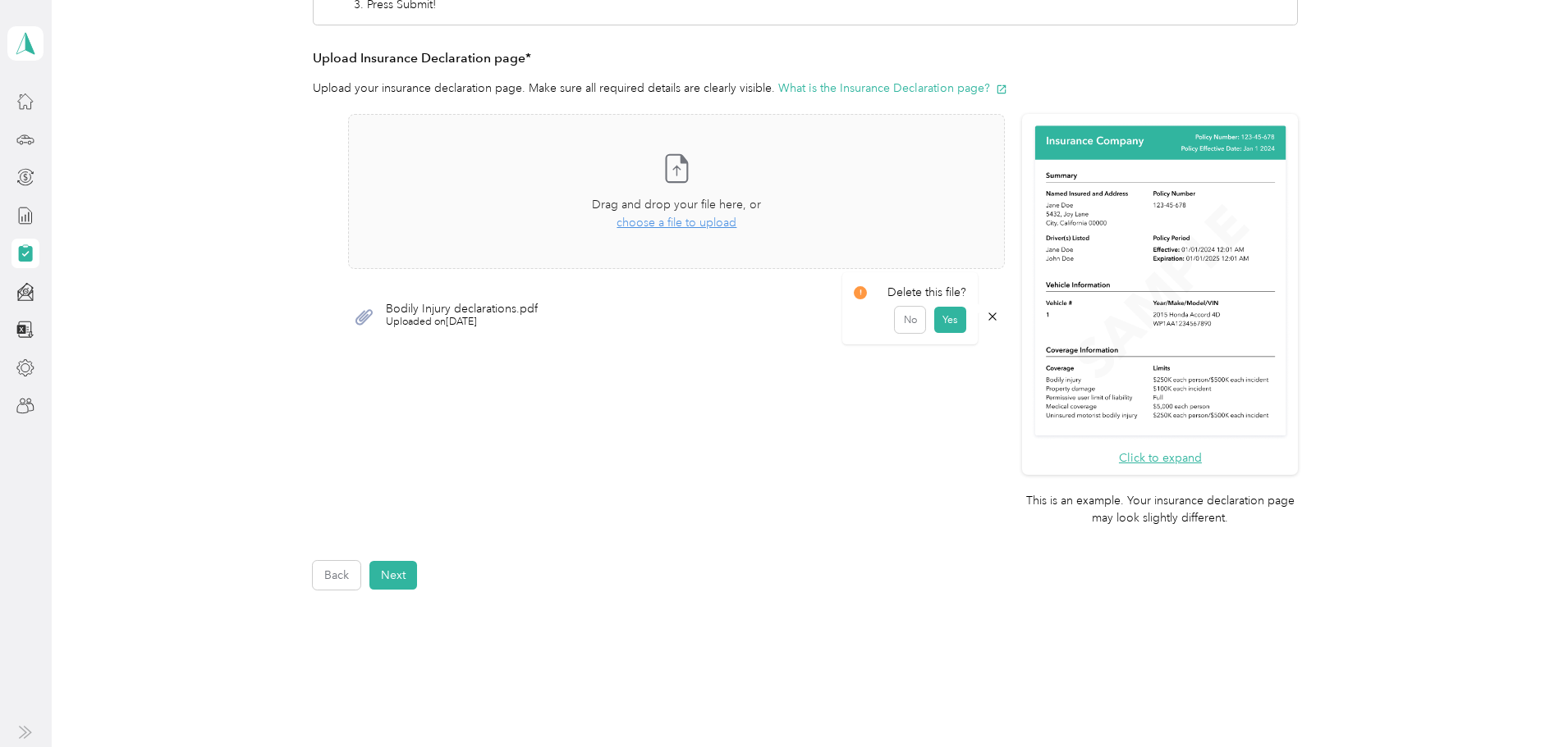
click at [990, 314] on icon at bounding box center [992, 317] width 13 height 13
click at [952, 330] on button "Yes" at bounding box center [949, 328] width 32 height 27
click at [690, 223] on span "choose a file to upload" at bounding box center [676, 222] width 119 height 14
click at [962, 317] on button "View" at bounding box center [962, 317] width 26 height 12
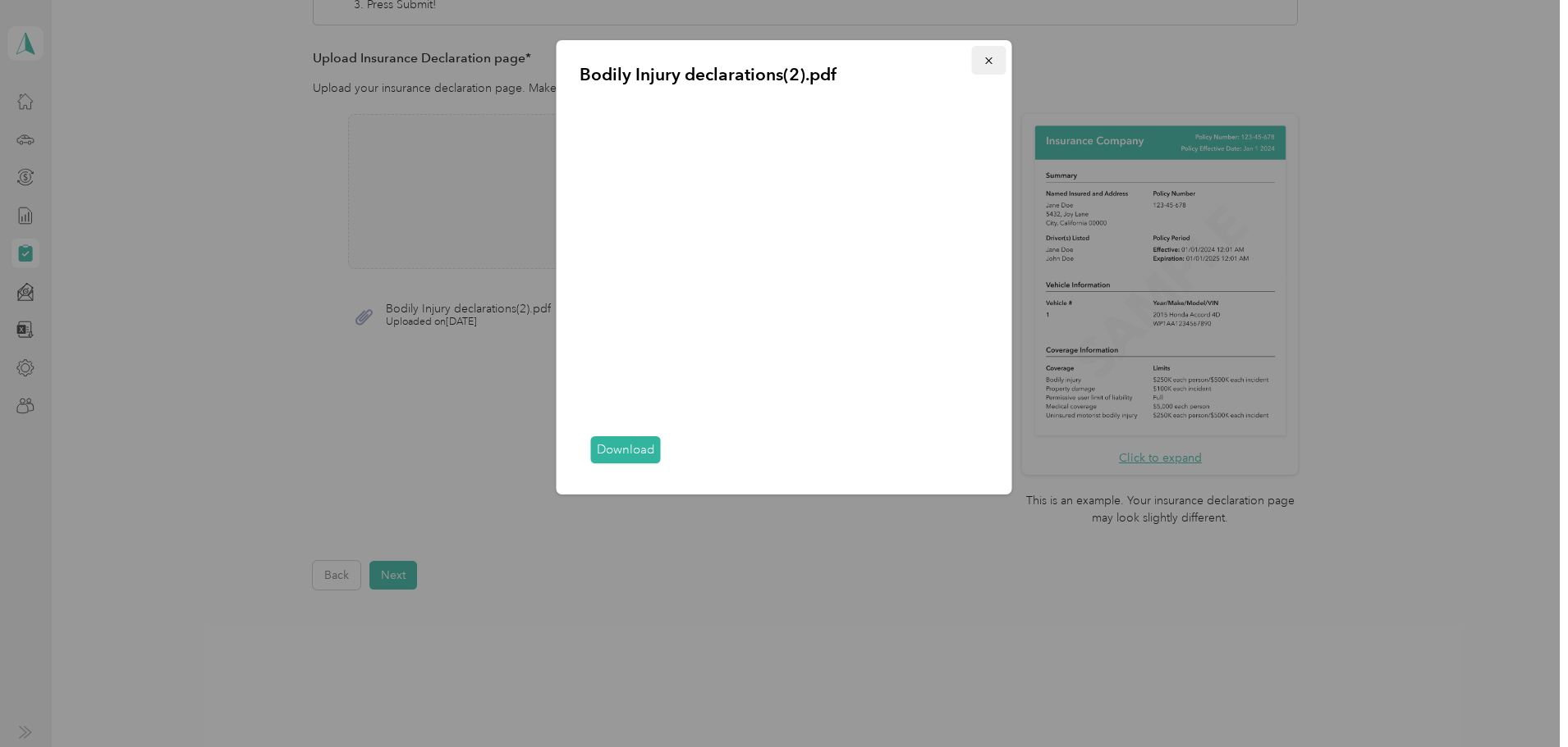
click at [986, 58] on icon "button" at bounding box center [988, 61] width 7 height 7
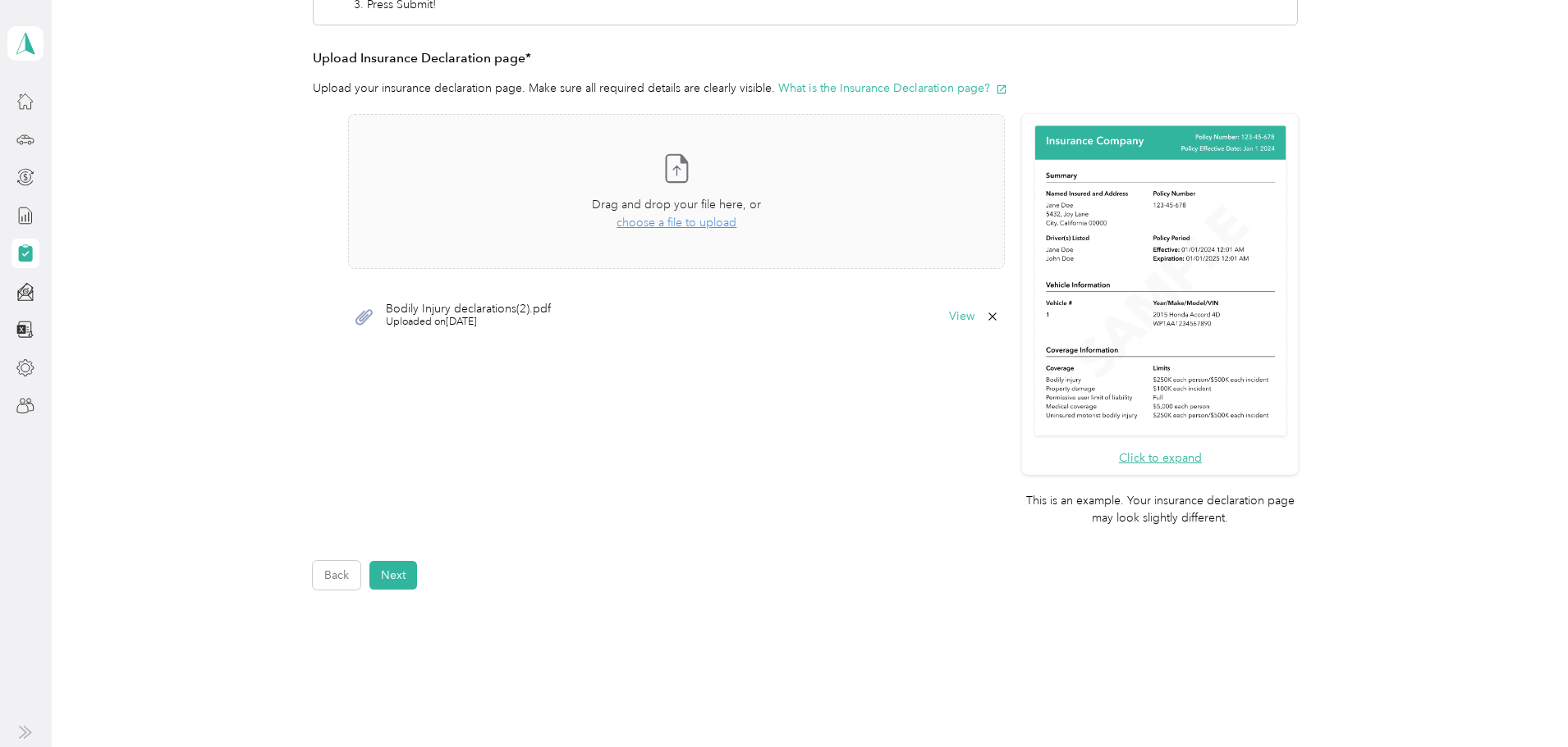
drag, startPoint x: 397, startPoint y: 577, endPoint x: 454, endPoint y: 576, distance: 57.0
click at [404, 574] on button "Next" at bounding box center [392, 575] width 47 height 29
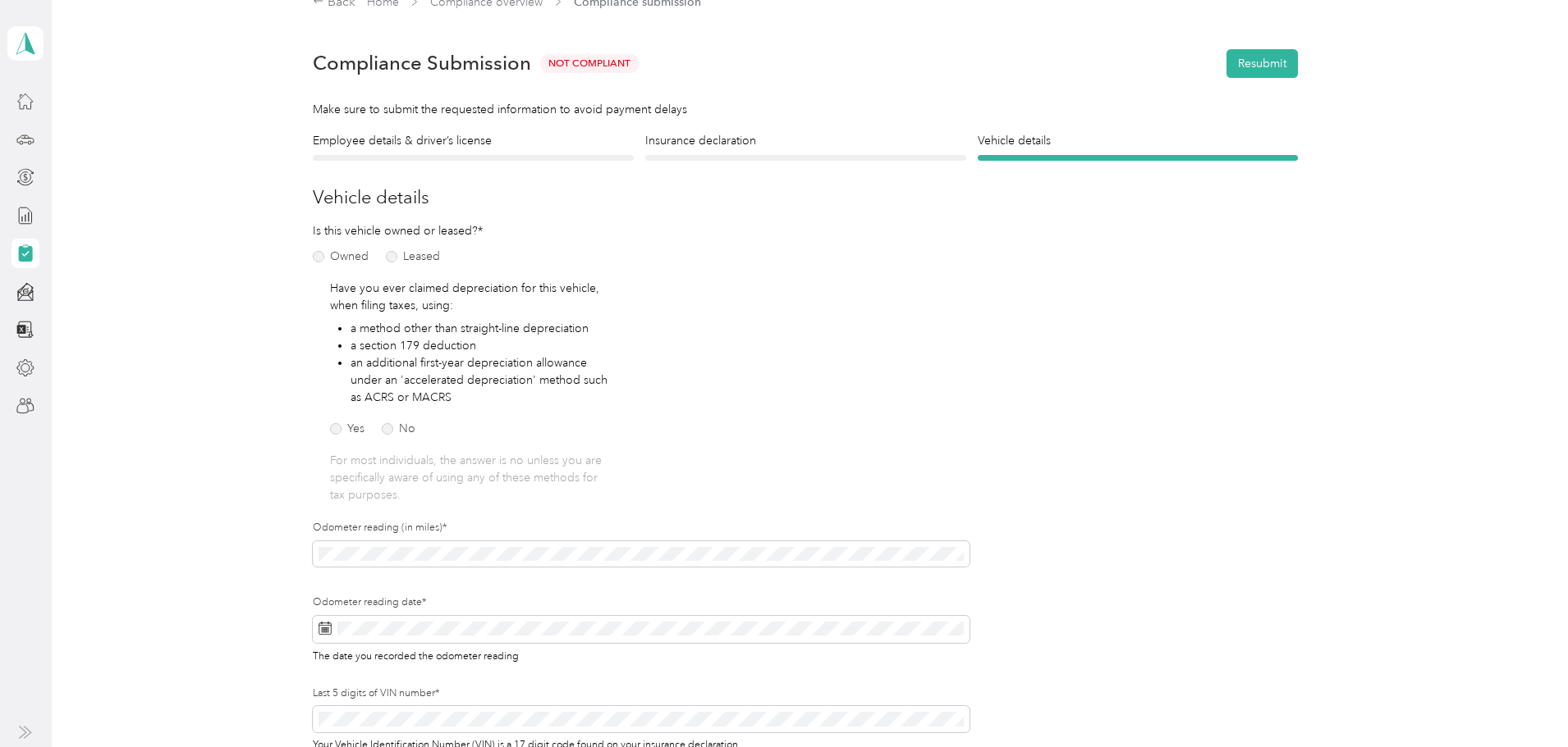
scroll to position [21, 0]
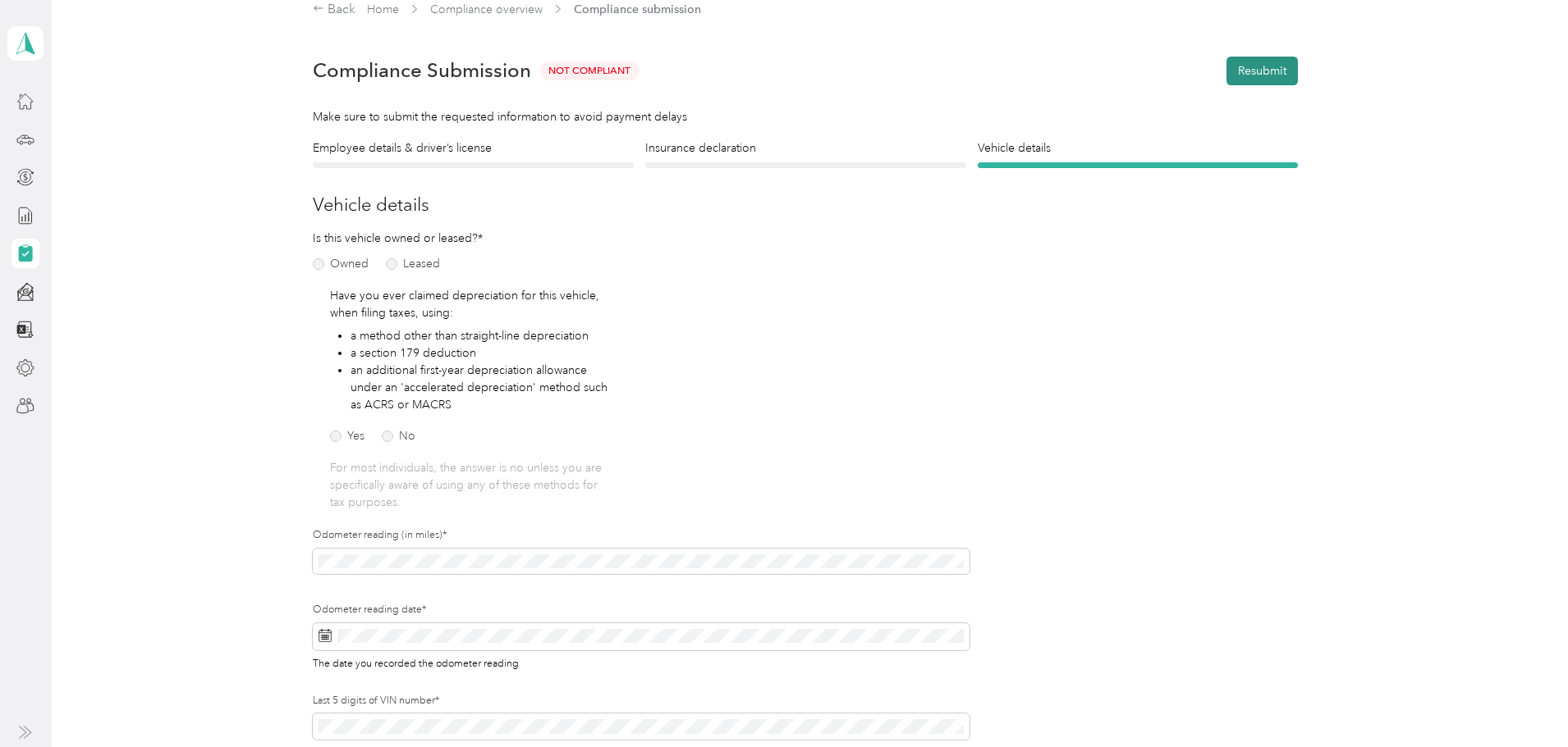
click at [1262, 75] on button "Resubmit" at bounding box center [1262, 70] width 71 height 29
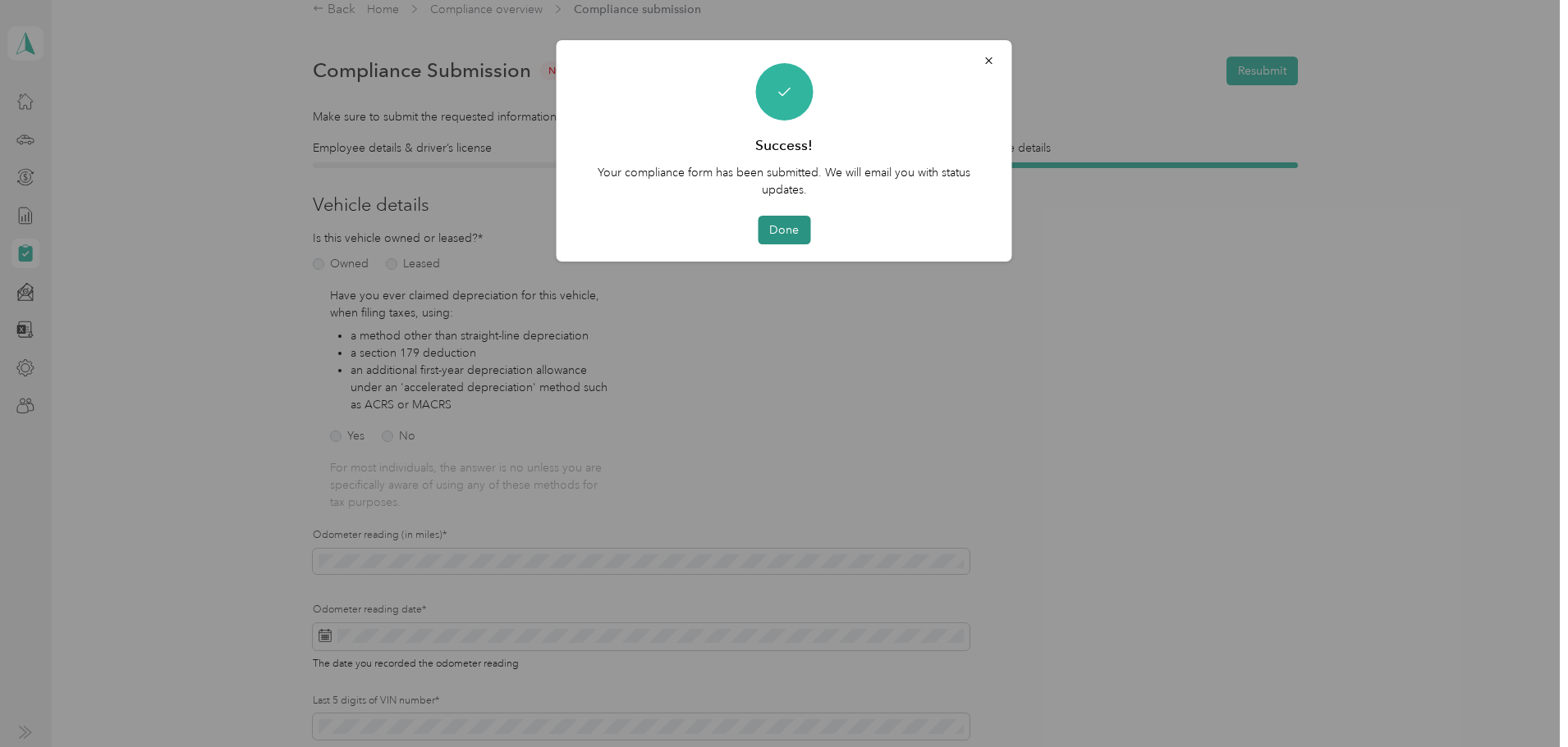
click at [793, 234] on button "Done" at bounding box center [783, 230] width 52 height 29
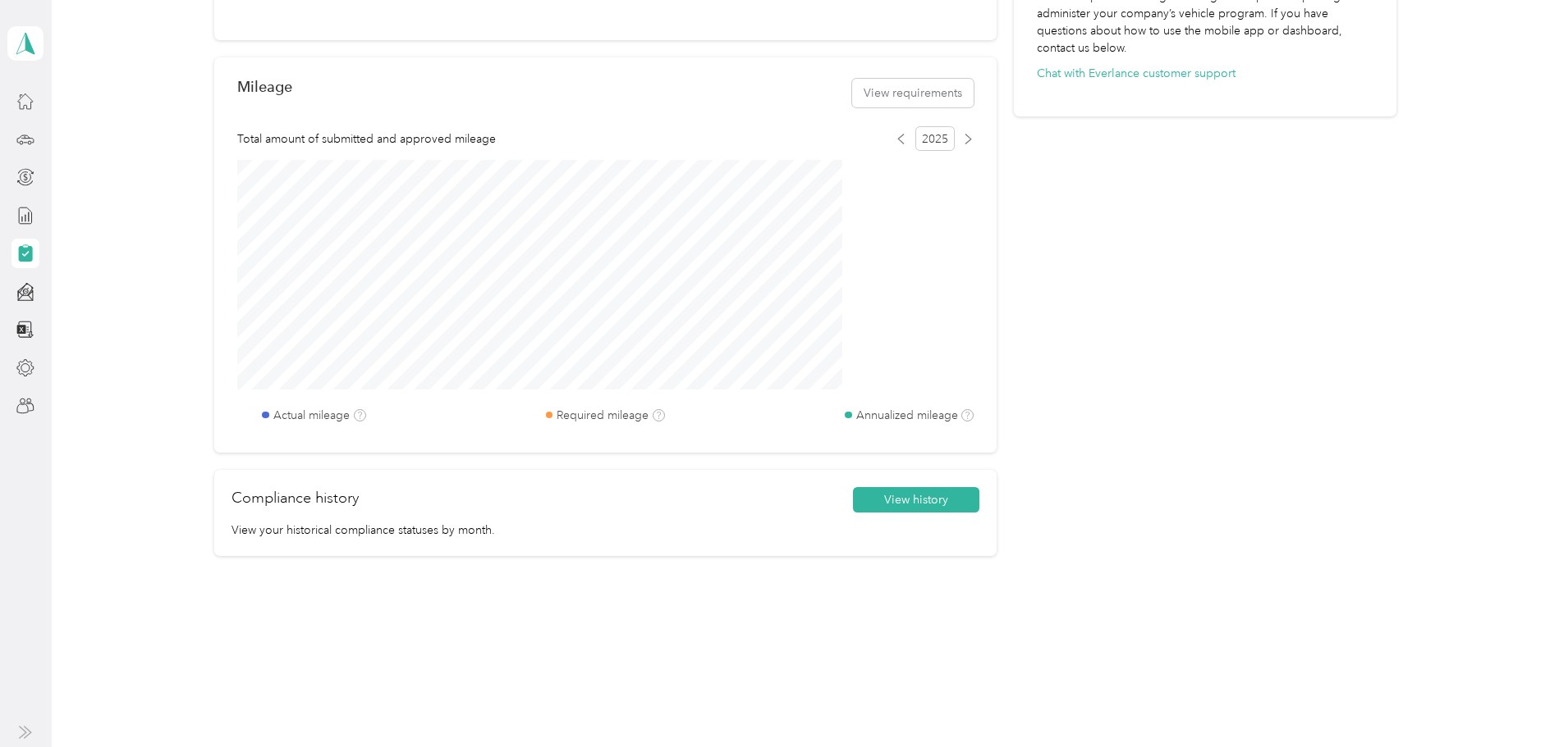
scroll to position [623, 0]
